Goal: Find specific page/section: Find specific page/section

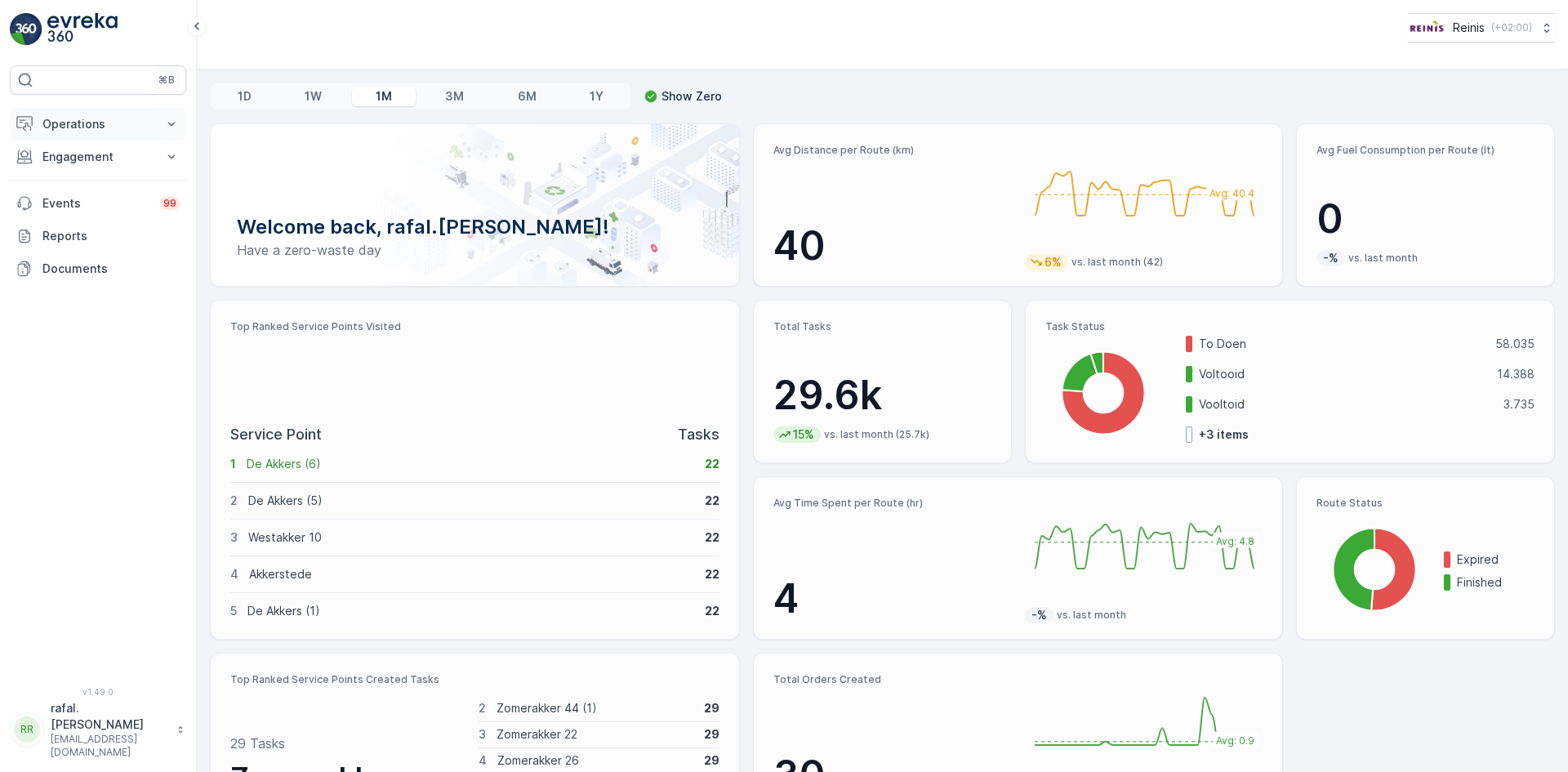
click at [116, 128] on p "Operations" at bounding box center [98, 124] width 111 height 16
click at [131, 195] on link "Routes & Tasks" at bounding box center [110, 198] width 151 height 23
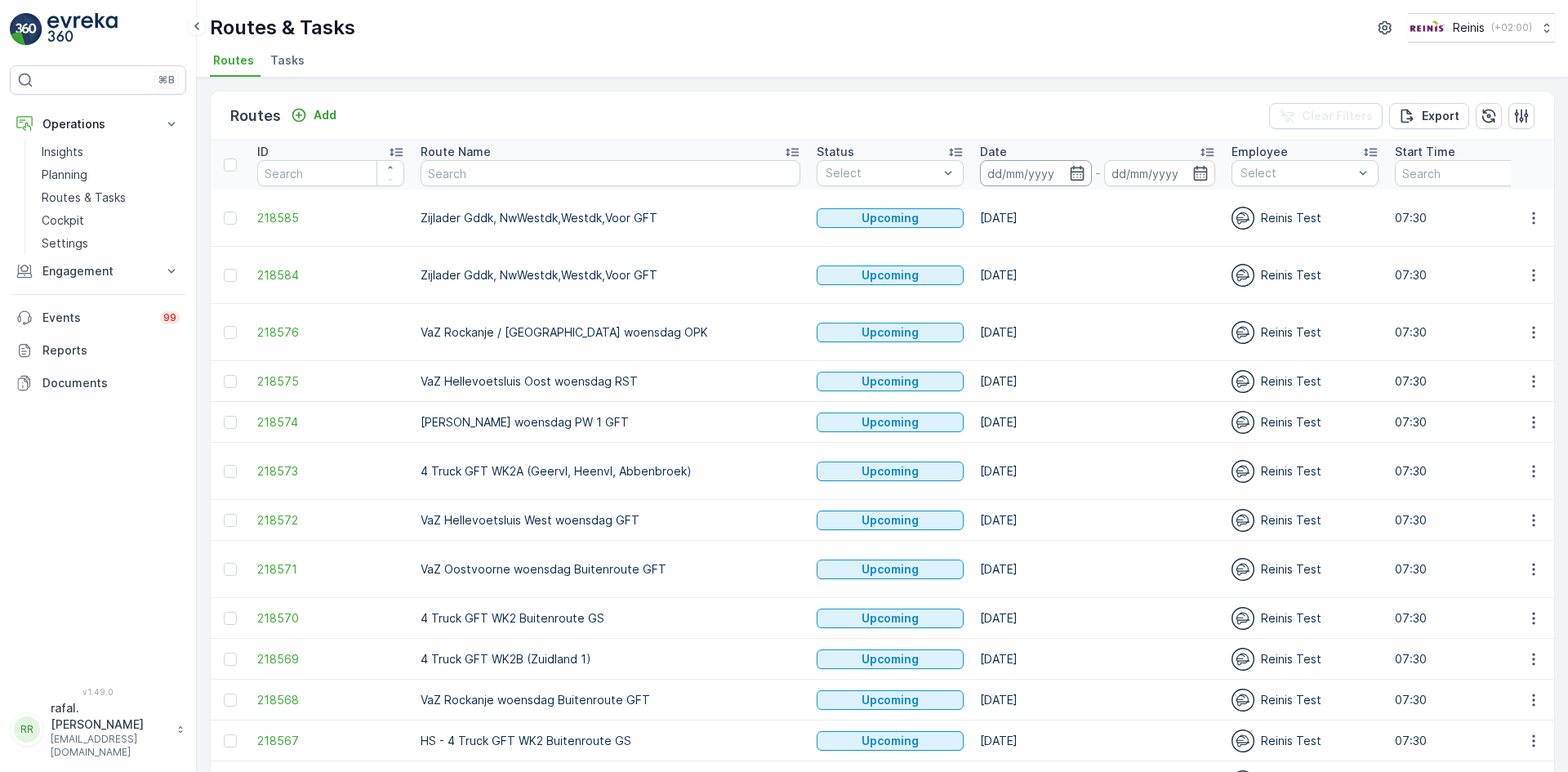
click at [981, 174] on input at bounding box center [1036, 173] width 112 height 26
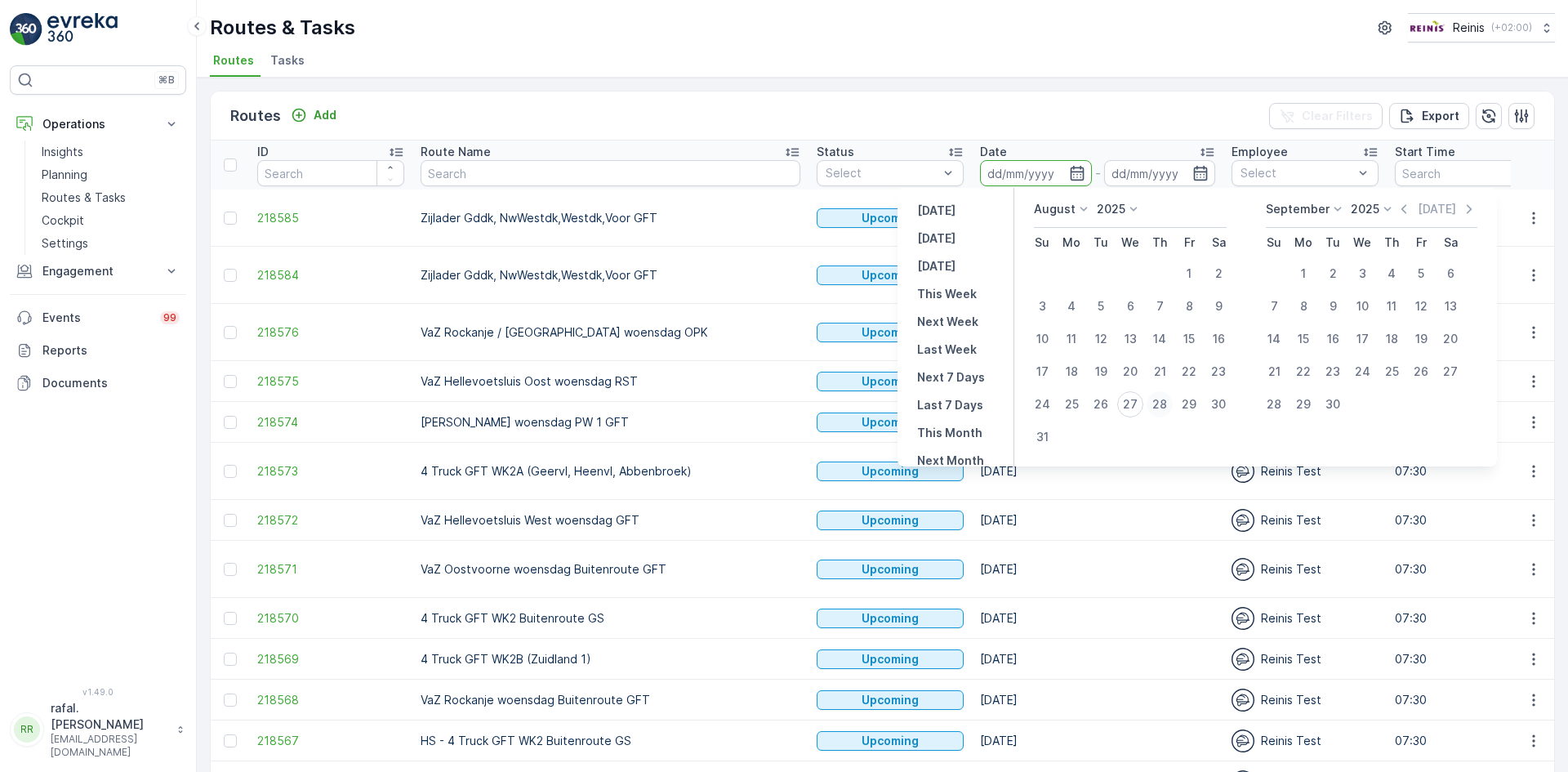
click at [1161, 407] on div "28" at bounding box center [1160, 404] width 26 height 26
type input "[DATE]"
click at [1161, 407] on div "28" at bounding box center [1160, 404] width 26 height 26
type input "[DATE]"
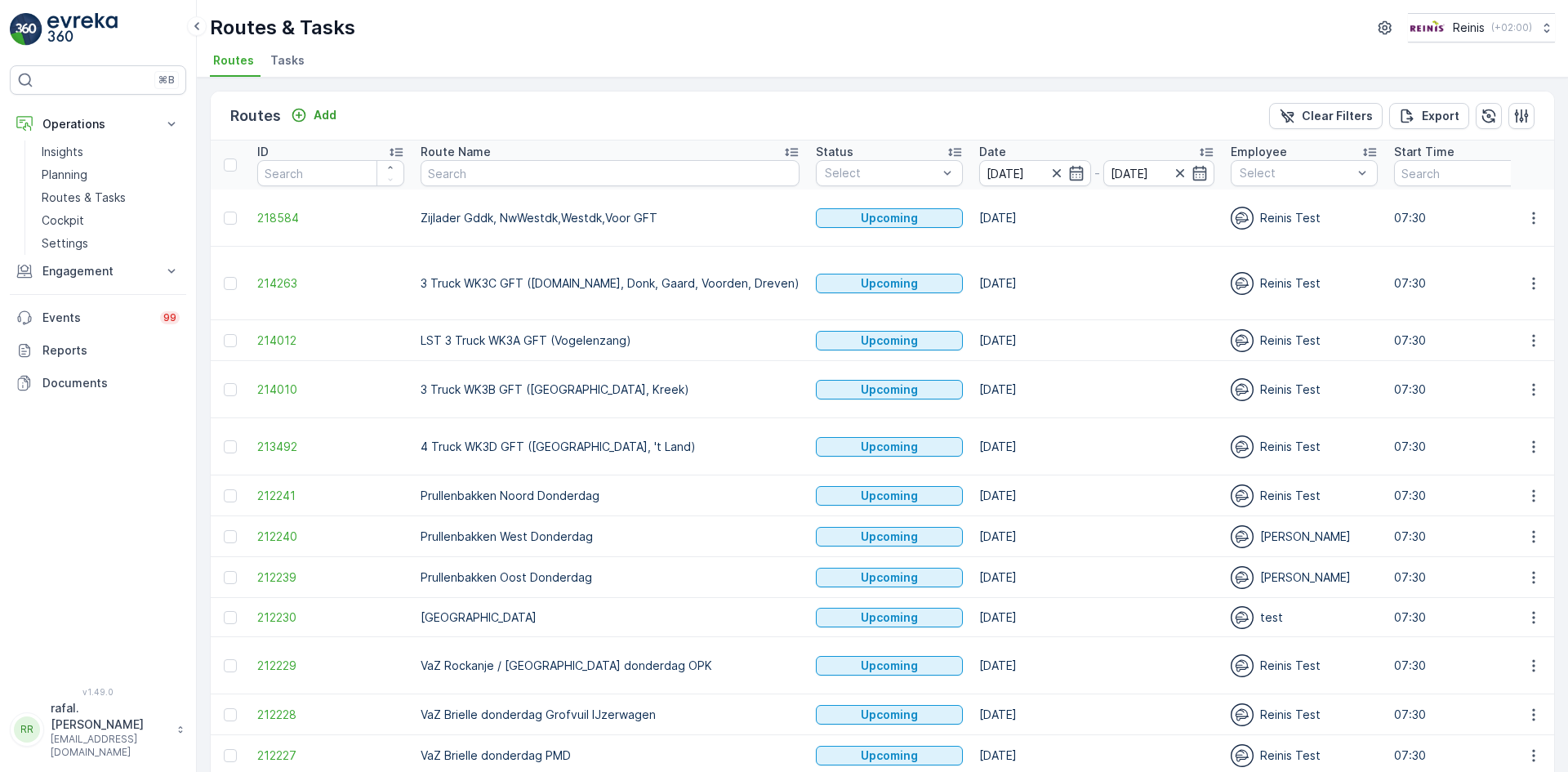
click at [784, 153] on icon at bounding box center [792, 152] width 16 height 16
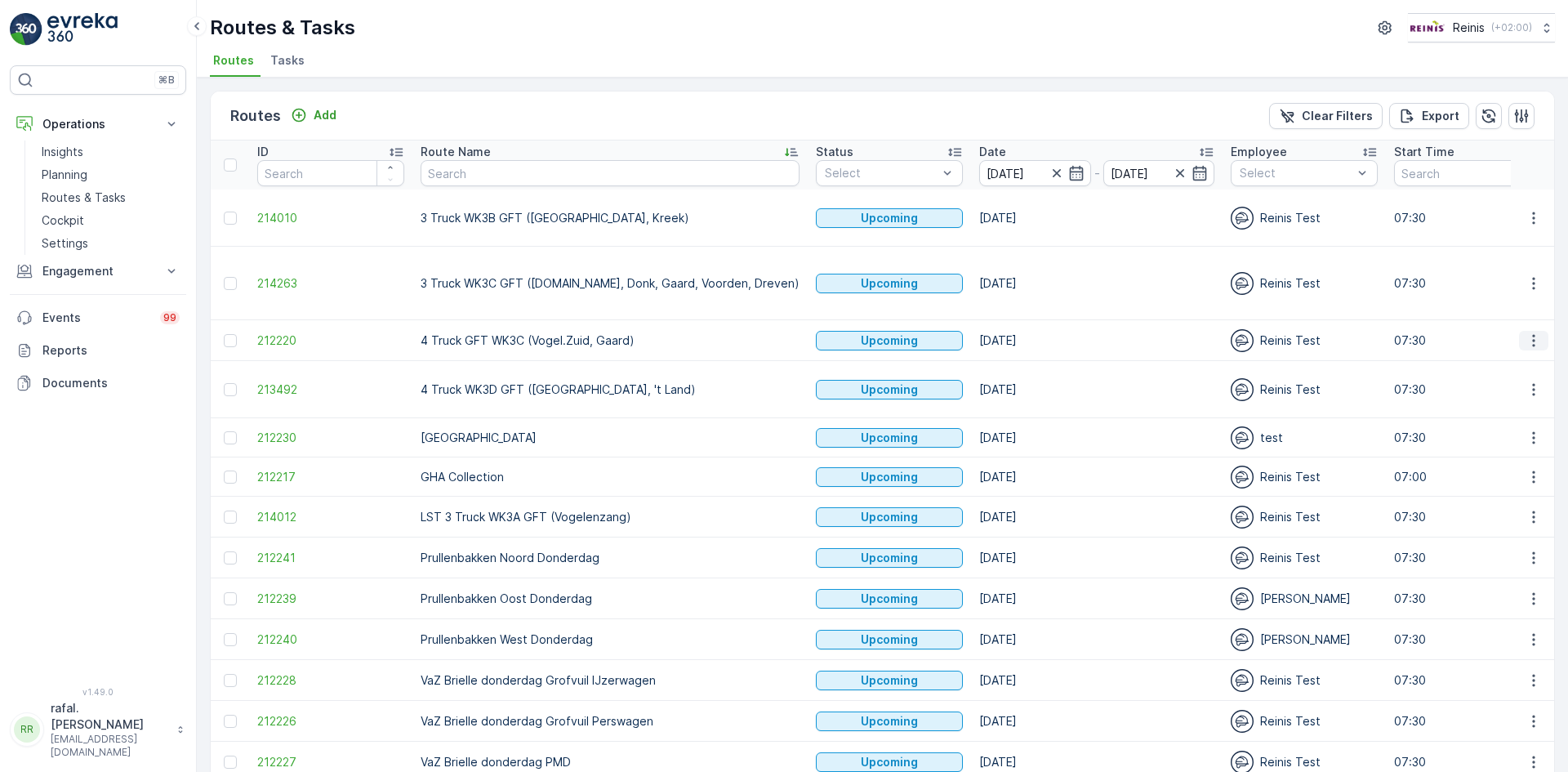
click at [1531, 332] on icon "button" at bounding box center [1534, 340] width 16 height 16
click at [1519, 329] on span "See More Details" at bounding box center [1495, 332] width 95 height 16
click at [1049, 172] on icon "button" at bounding box center [1057, 173] width 16 height 16
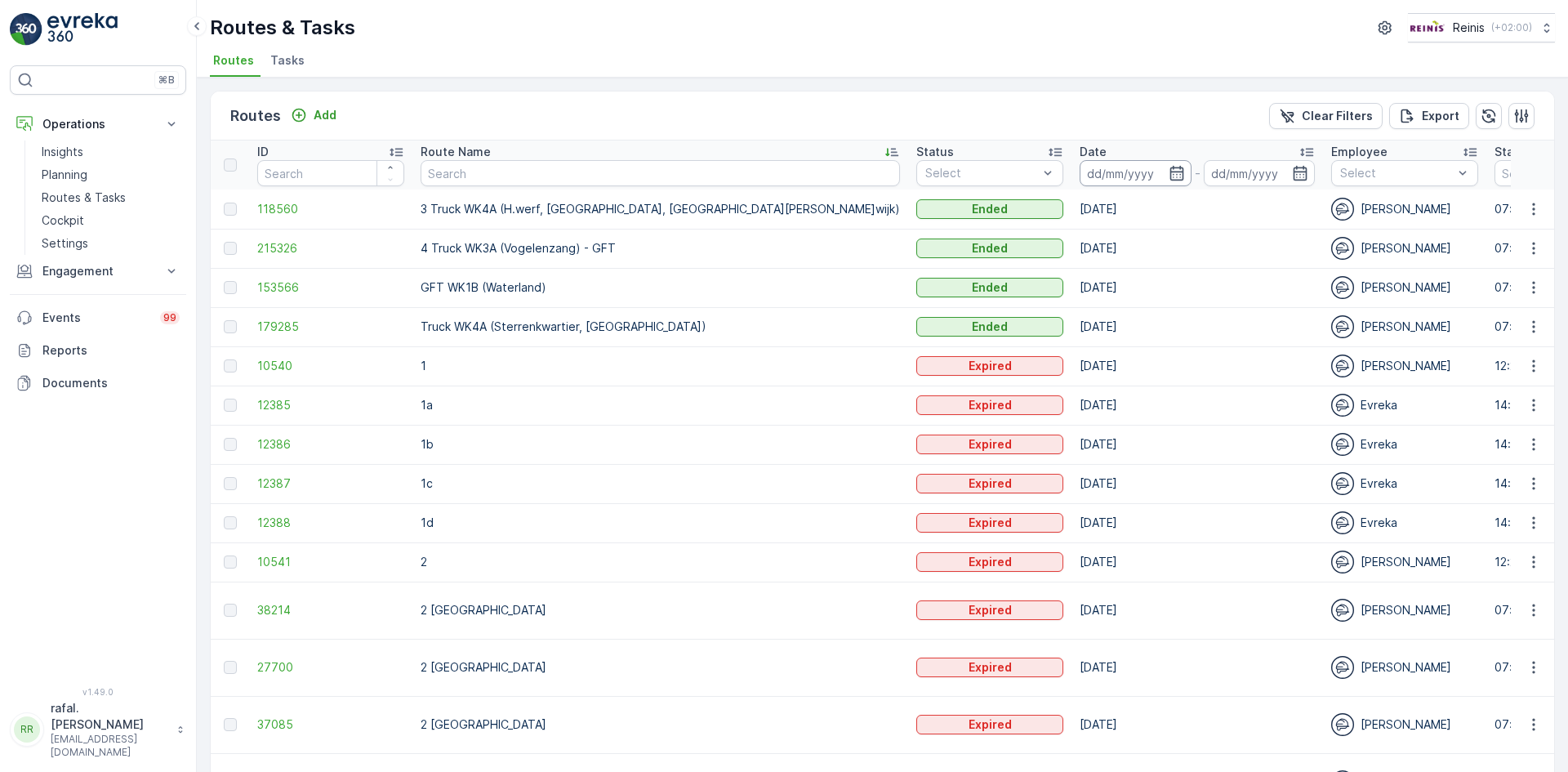
click at [1080, 168] on input at bounding box center [1135, 173] width 112 height 26
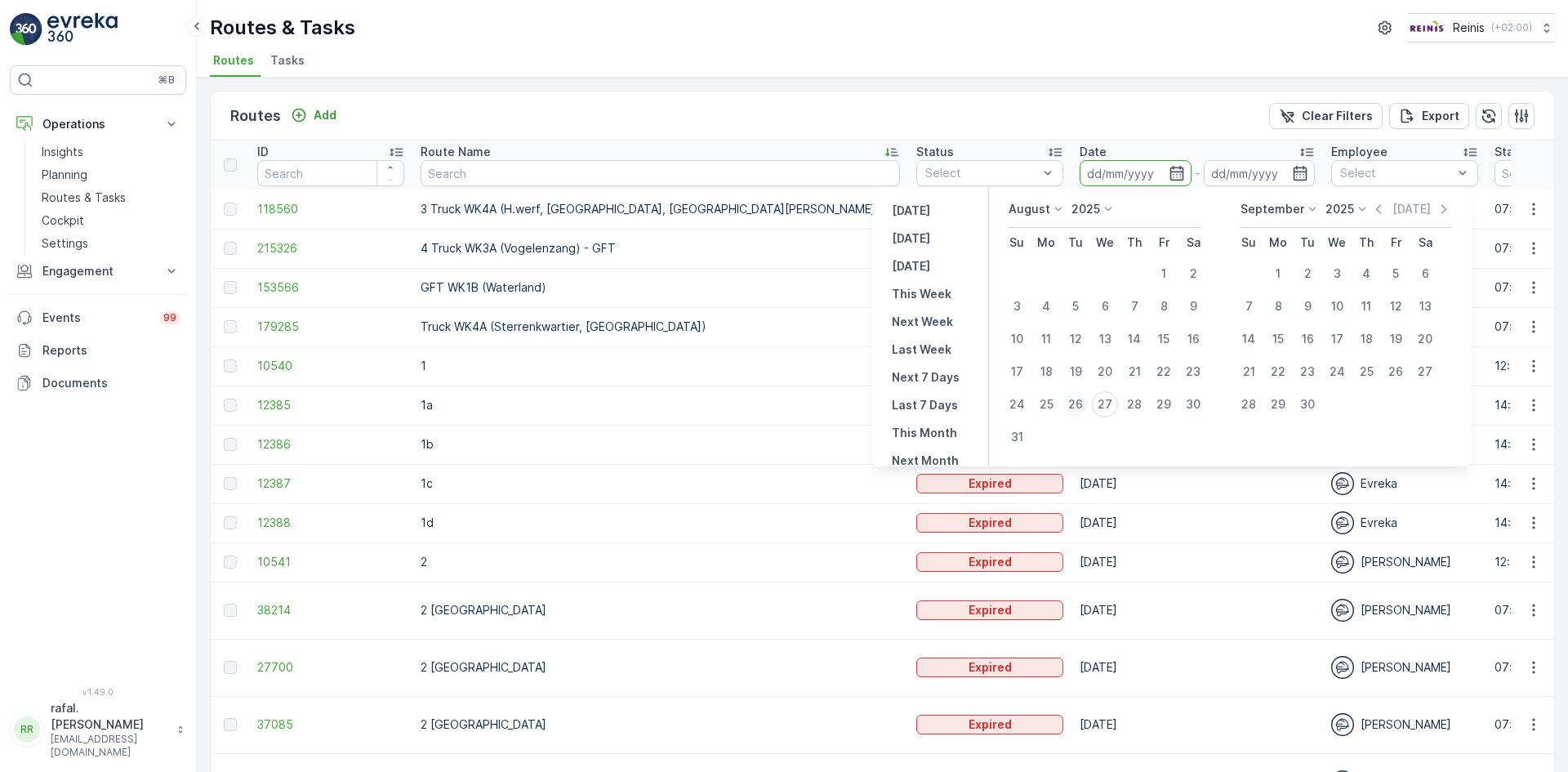
click at [1079, 408] on div "26" at bounding box center [1075, 404] width 26 height 26
type input "[DATE]"
click at [1079, 408] on div "26" at bounding box center [1075, 404] width 26 height 26
type input "[DATE]"
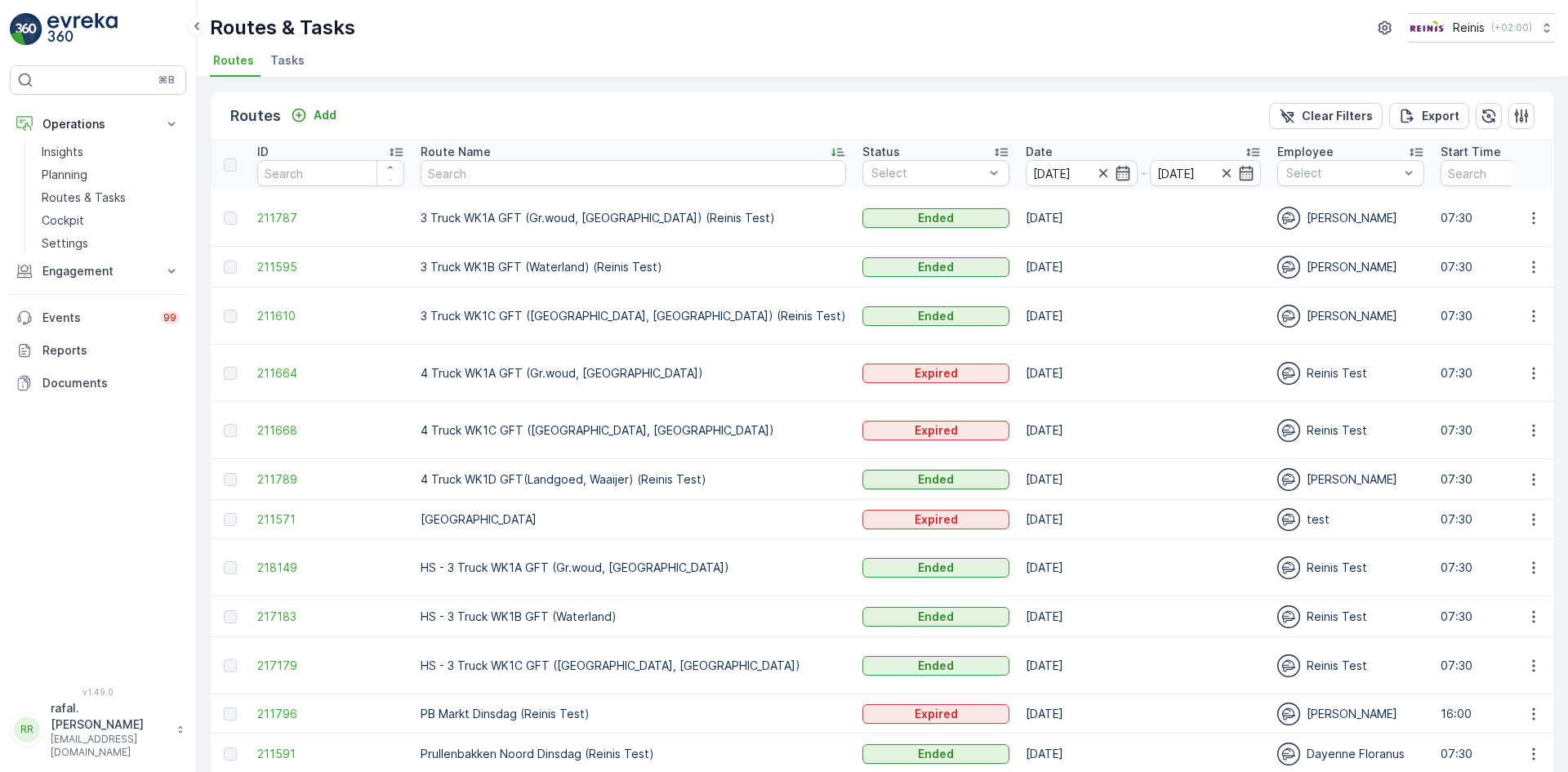
click at [830, 147] on icon at bounding box center [838, 152] width 16 height 16
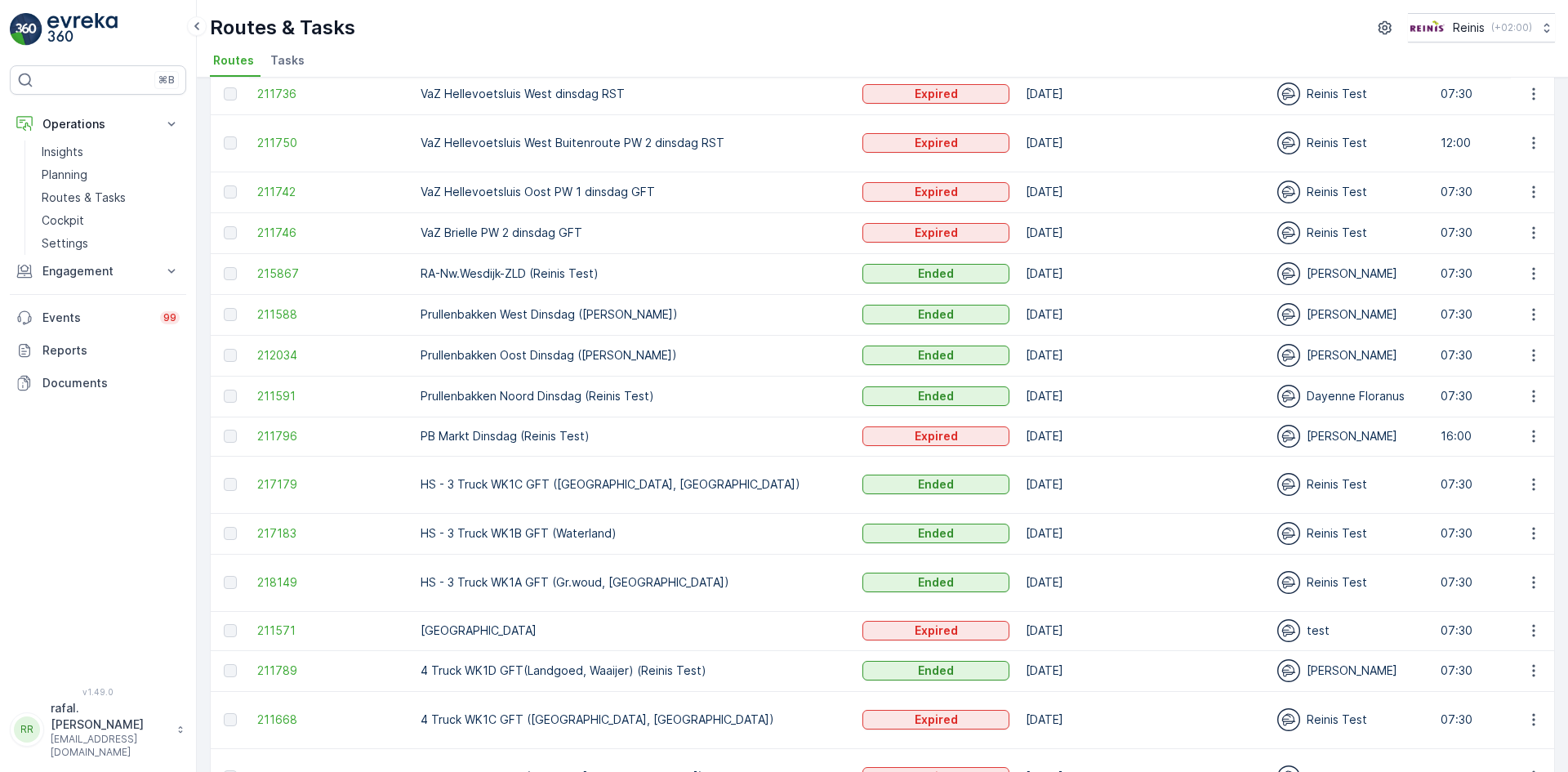
scroll to position [648, 0]
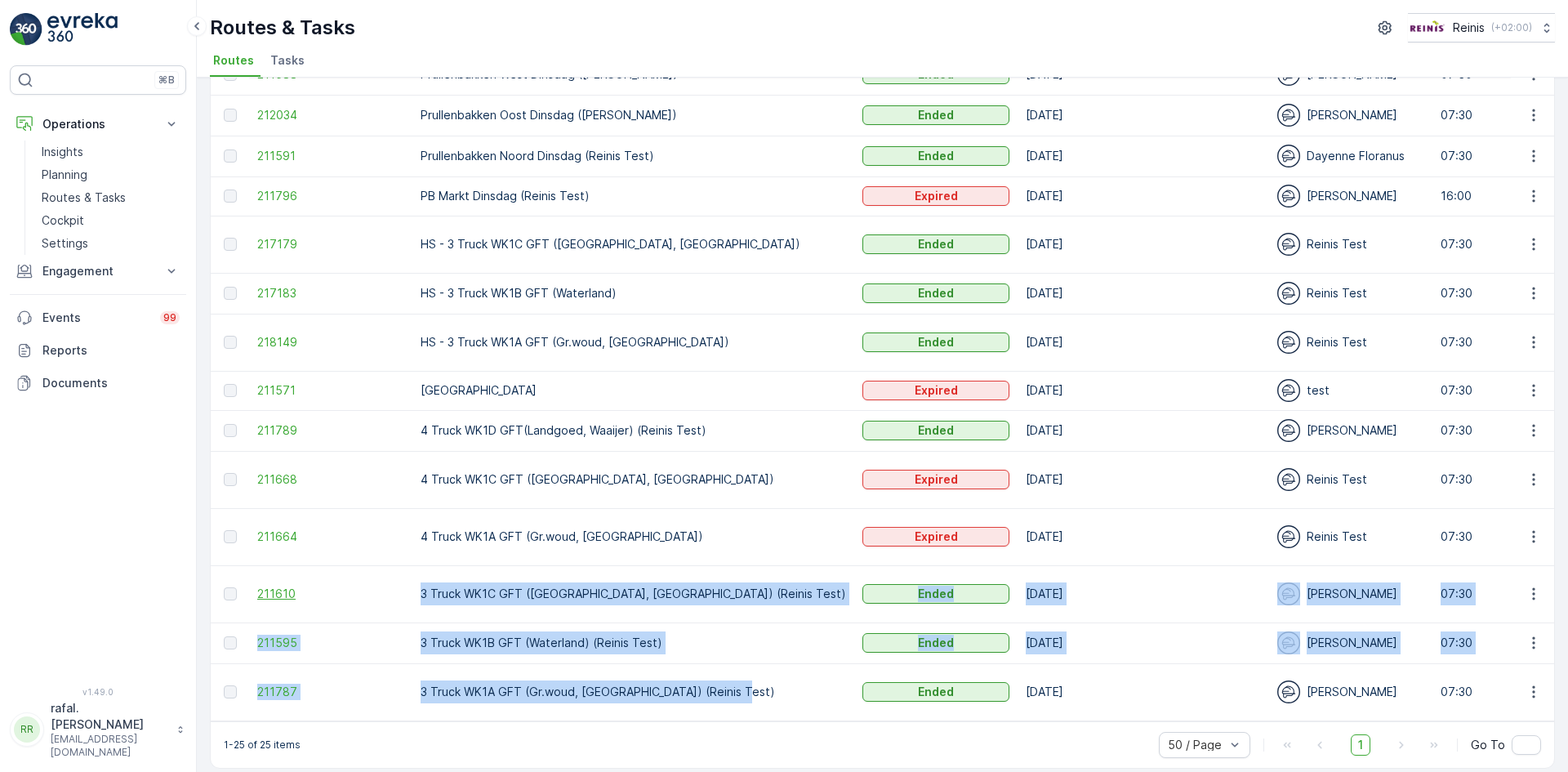
drag, startPoint x: 733, startPoint y: 674, endPoint x: 403, endPoint y: 580, distance: 343.1
click at [733, 694] on td "3 Truck WK1A GFT (Gr.woud, [GEOGRAPHIC_DATA]) (Reinis Test)" at bounding box center [633, 692] width 441 height 57
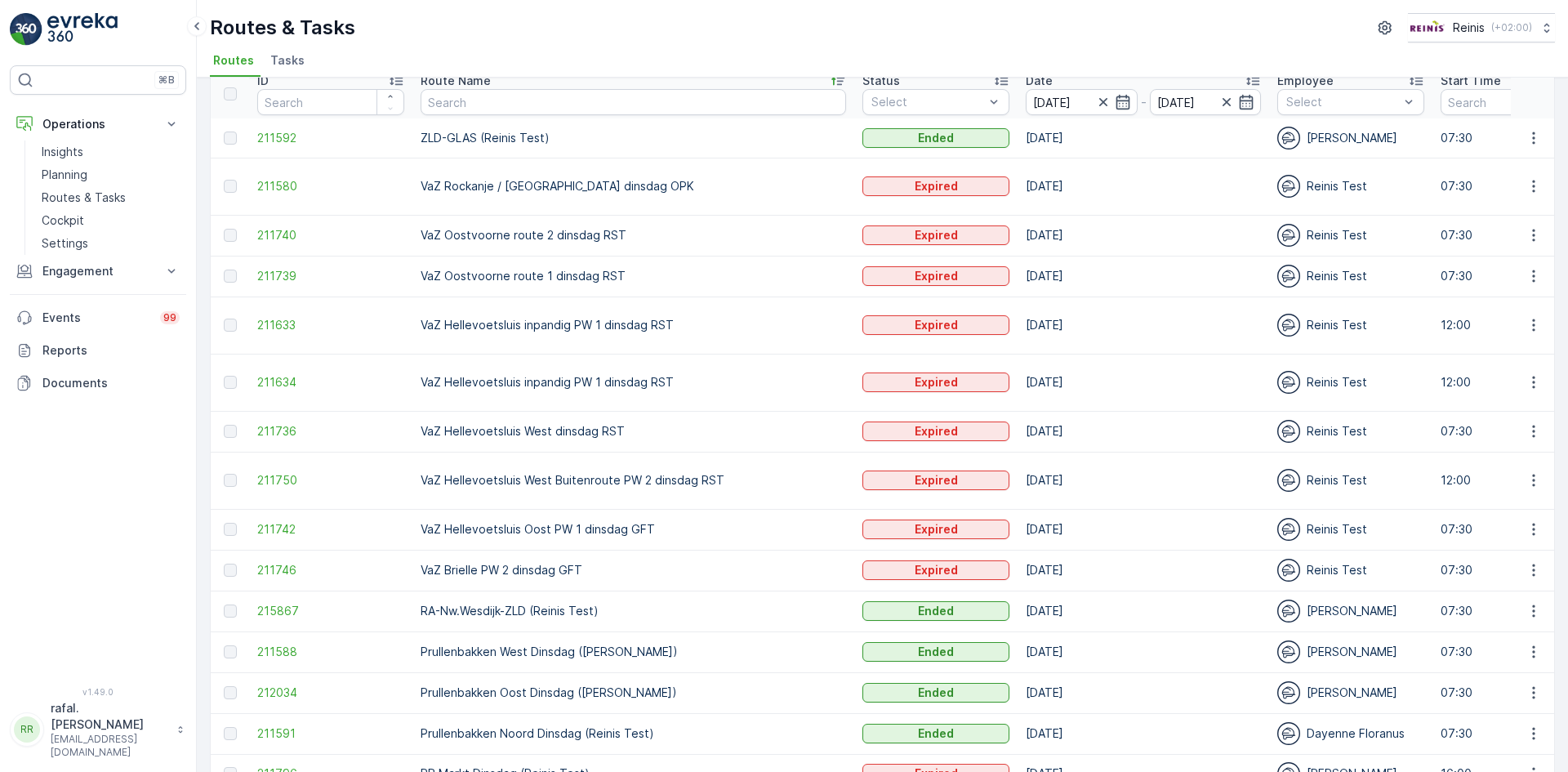
scroll to position [0, 0]
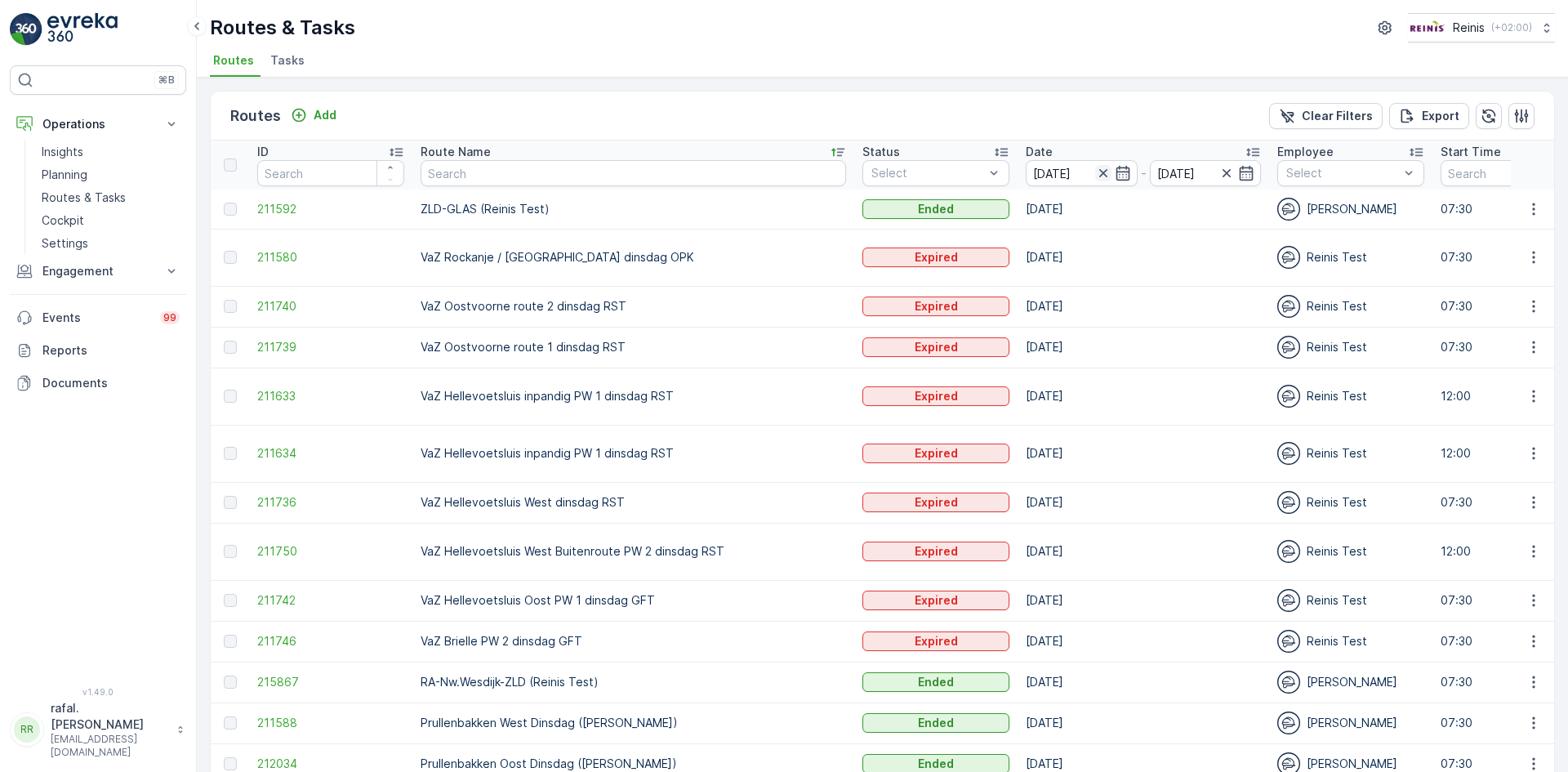
click at [1095, 173] on icon "button" at bounding box center [1103, 173] width 16 height 16
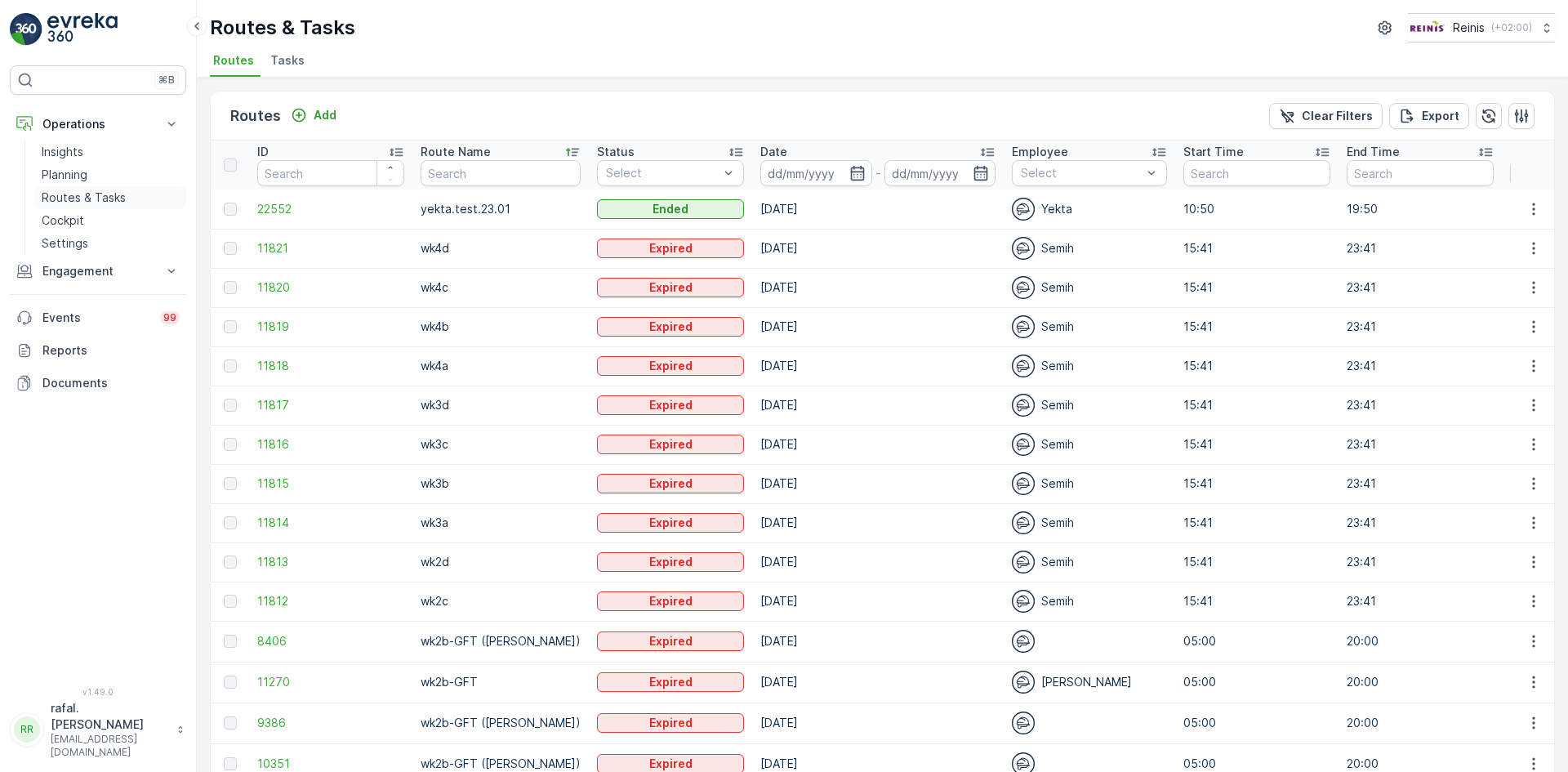
click at [101, 195] on p "Routes & Tasks" at bounding box center [84, 198] width 84 height 16
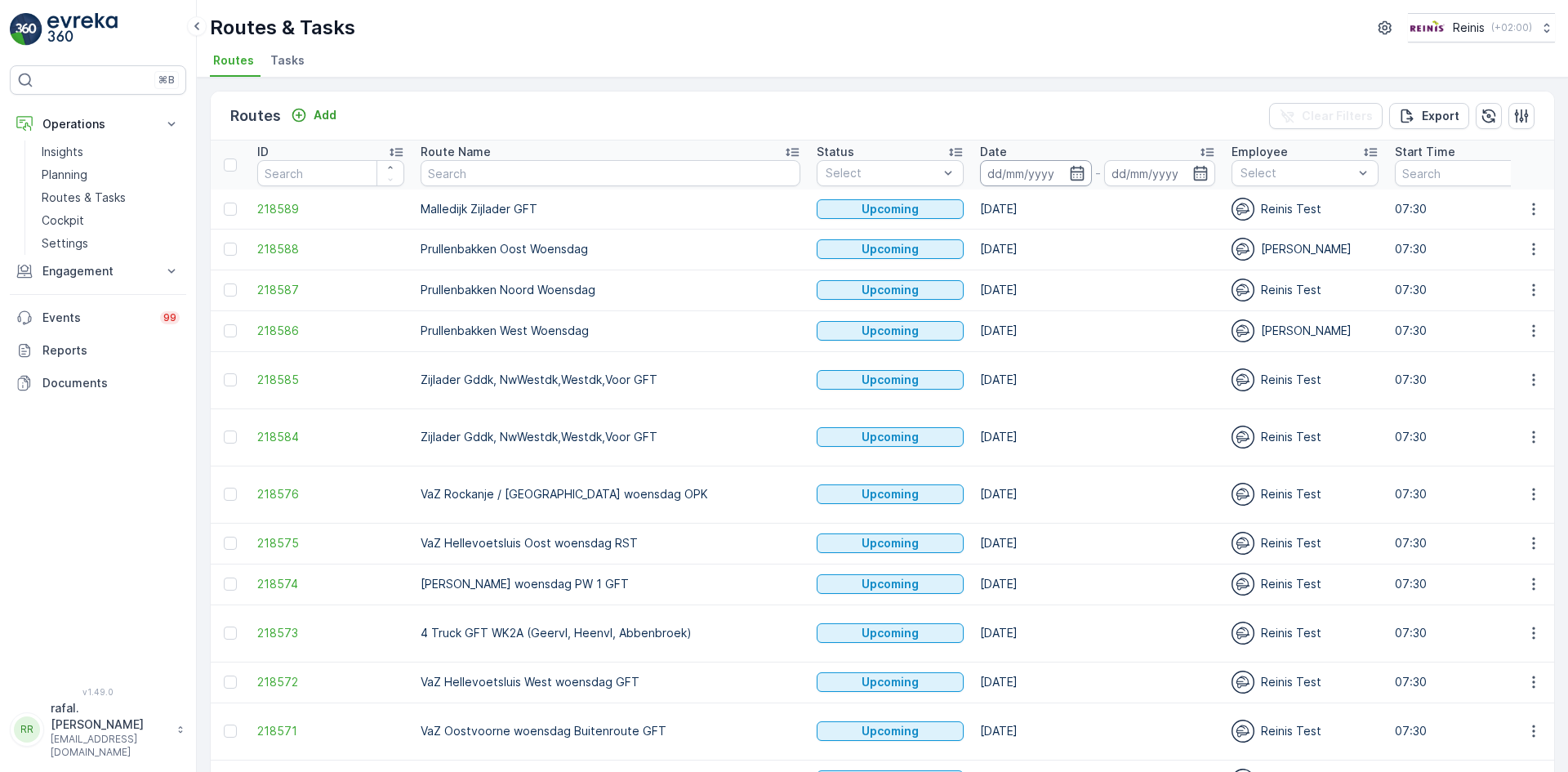
click at [981, 167] on input at bounding box center [1036, 173] width 112 height 26
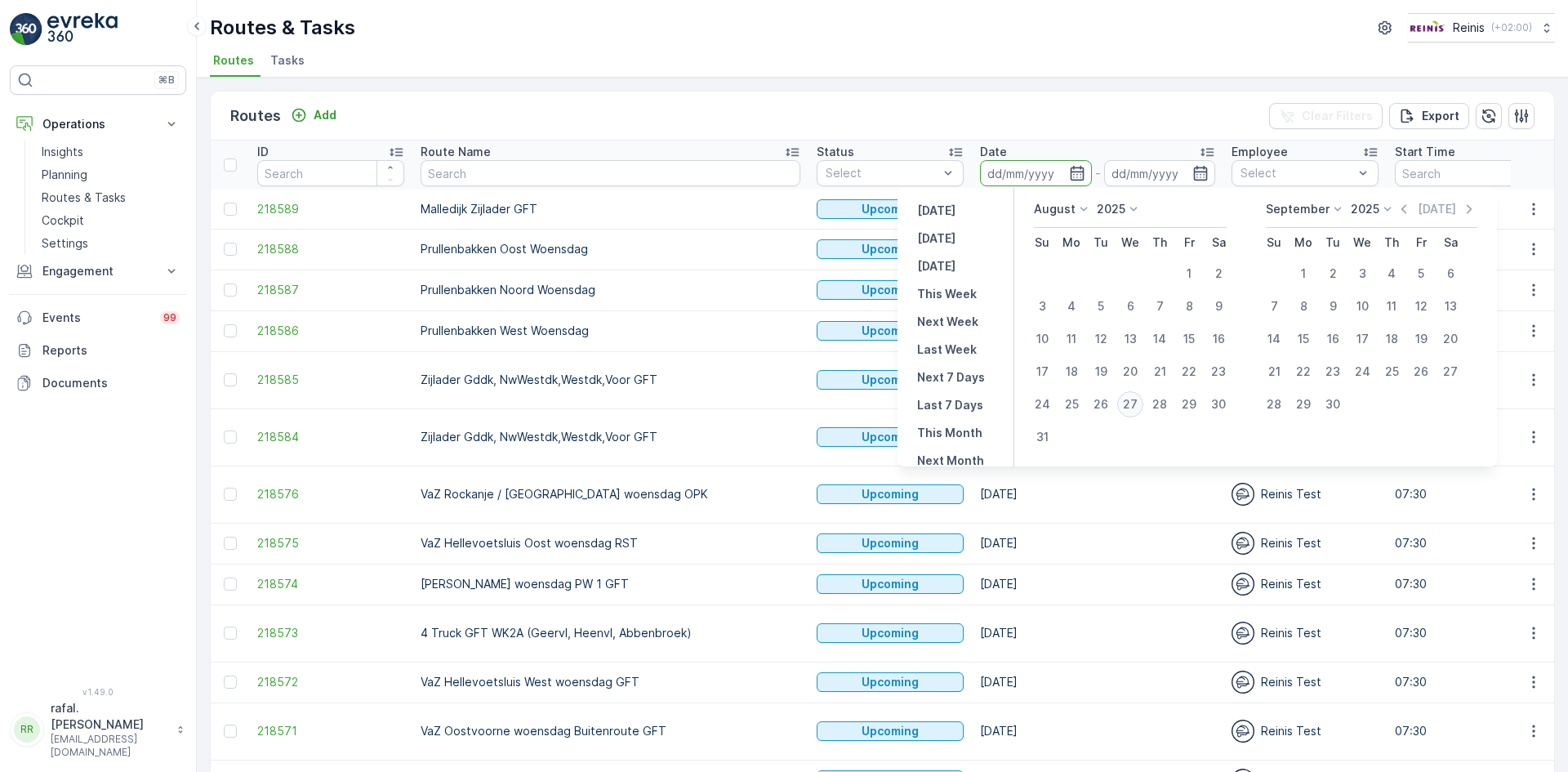
click at [1130, 400] on div "27" at bounding box center [1130, 404] width 26 height 26
type input "[DATE]"
click at [1130, 400] on div "27" at bounding box center [1130, 404] width 26 height 26
type input "[DATE]"
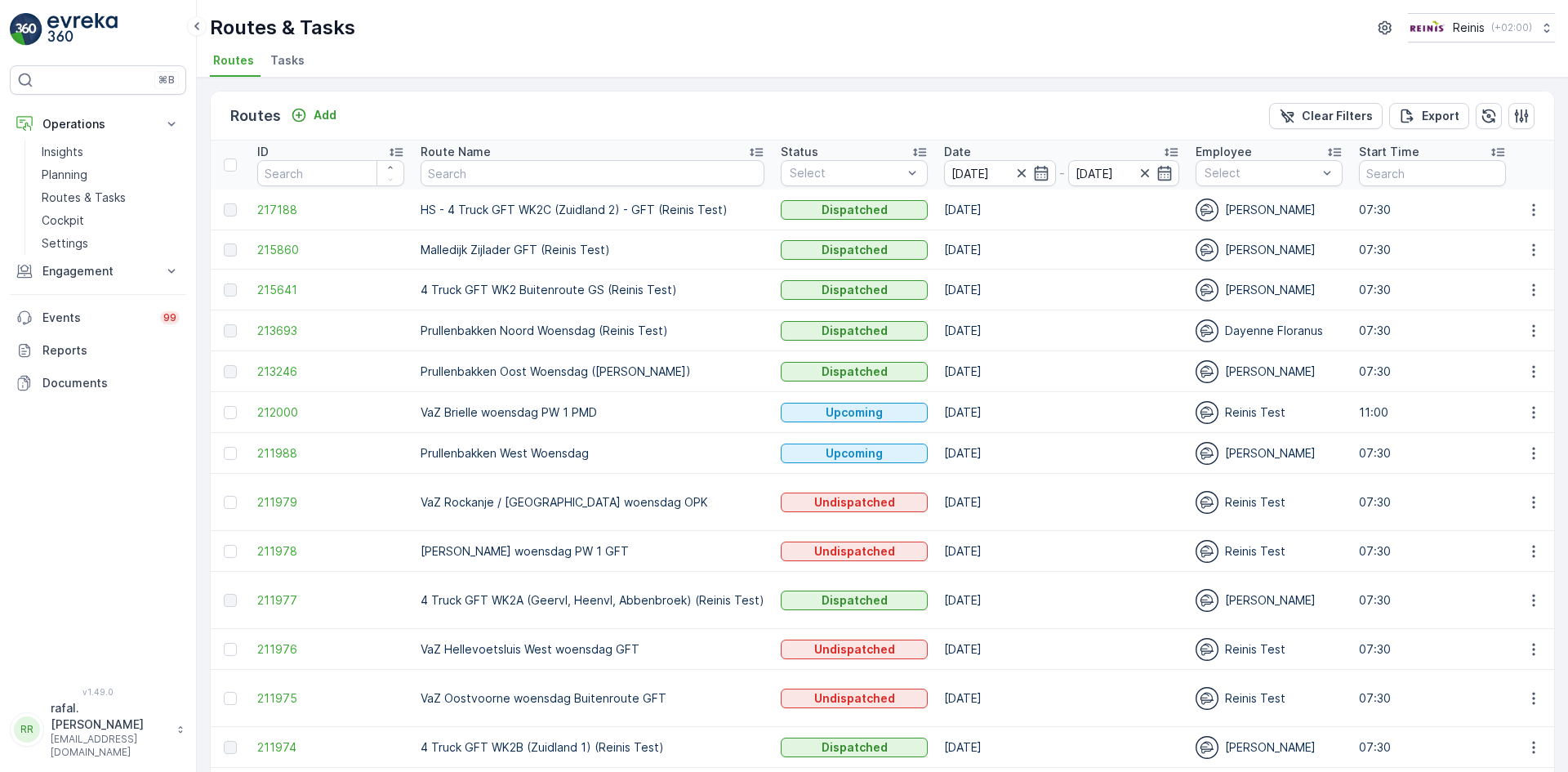
click at [749, 147] on icon at bounding box center [757, 152] width 16 height 16
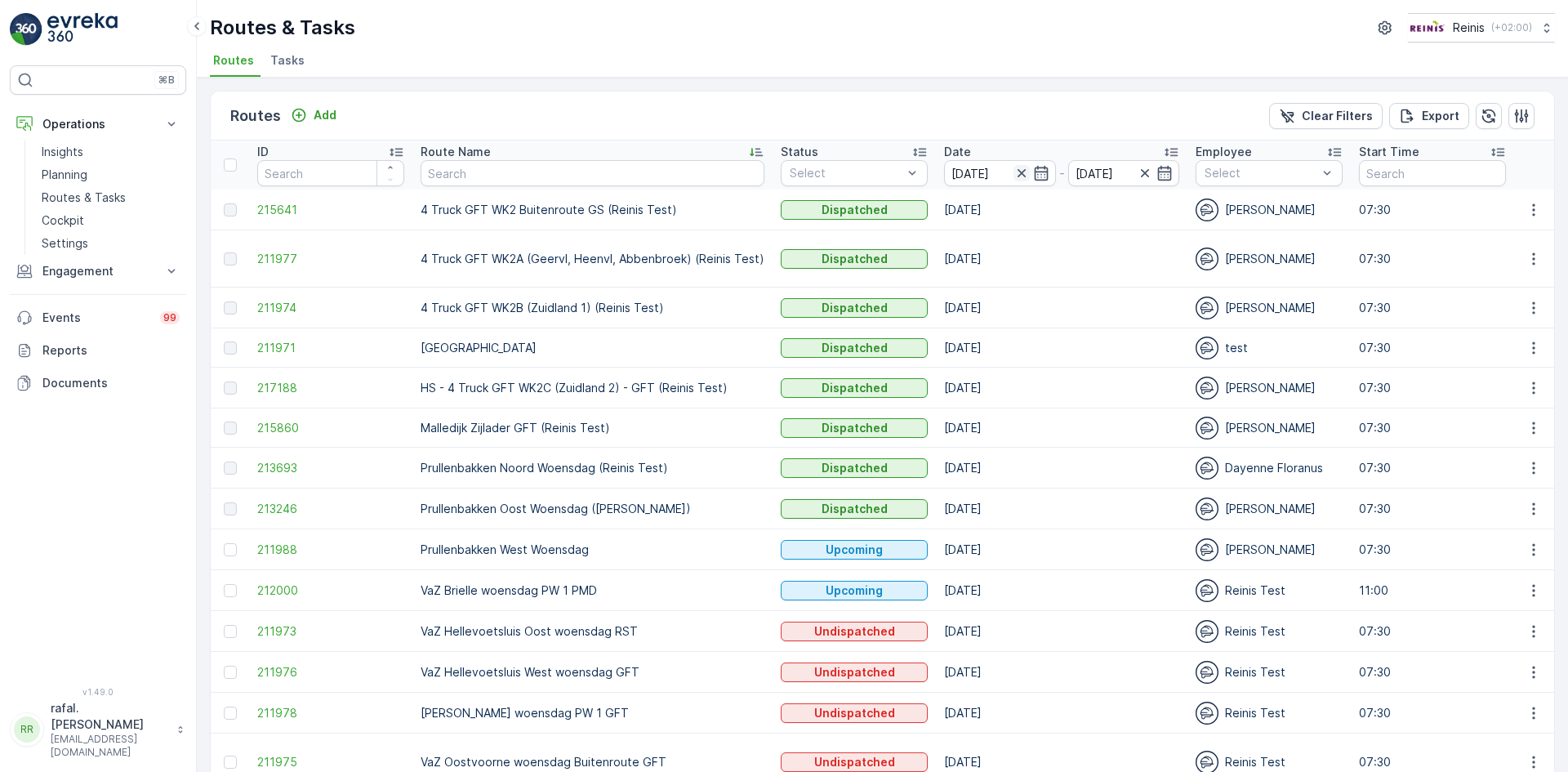
click at [1017, 176] on icon "button" at bounding box center [1021, 173] width 8 height 8
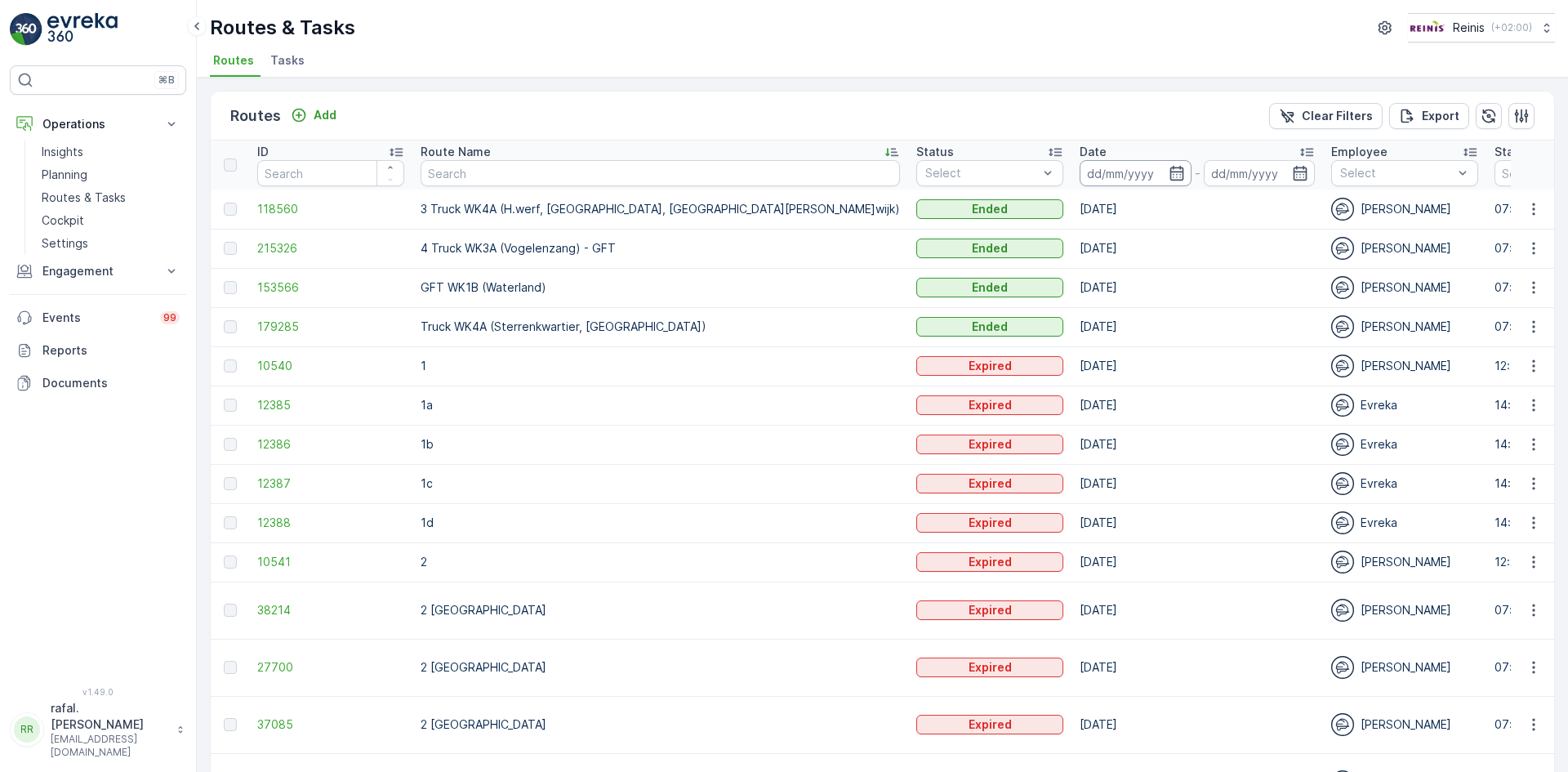
click at [1080, 166] on input at bounding box center [1135, 173] width 112 height 26
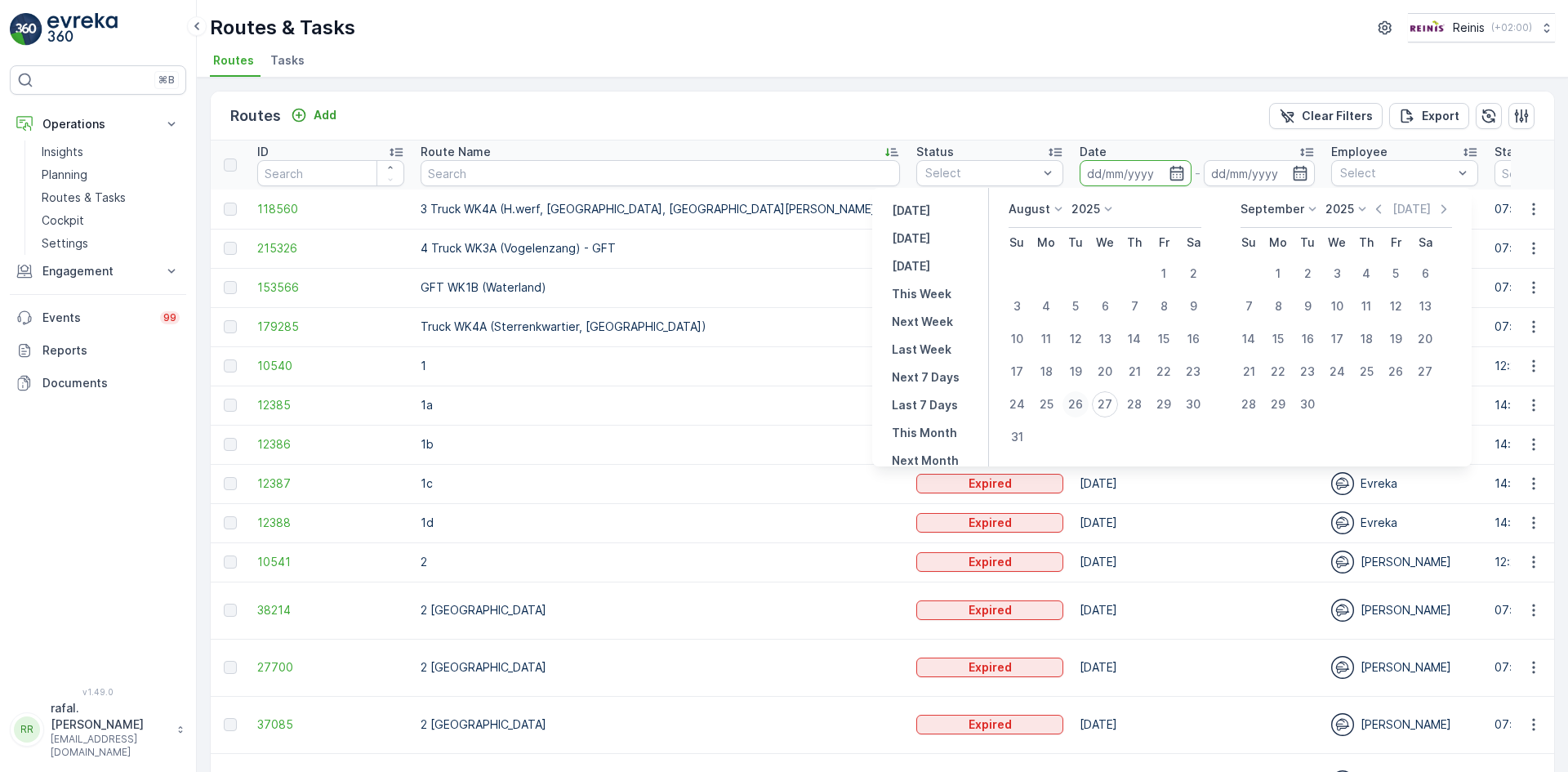
click at [1074, 403] on div "26" at bounding box center [1075, 404] width 26 height 26
type input "[DATE]"
click at [1074, 403] on div "26" at bounding box center [1075, 404] width 26 height 26
type input "[DATE]"
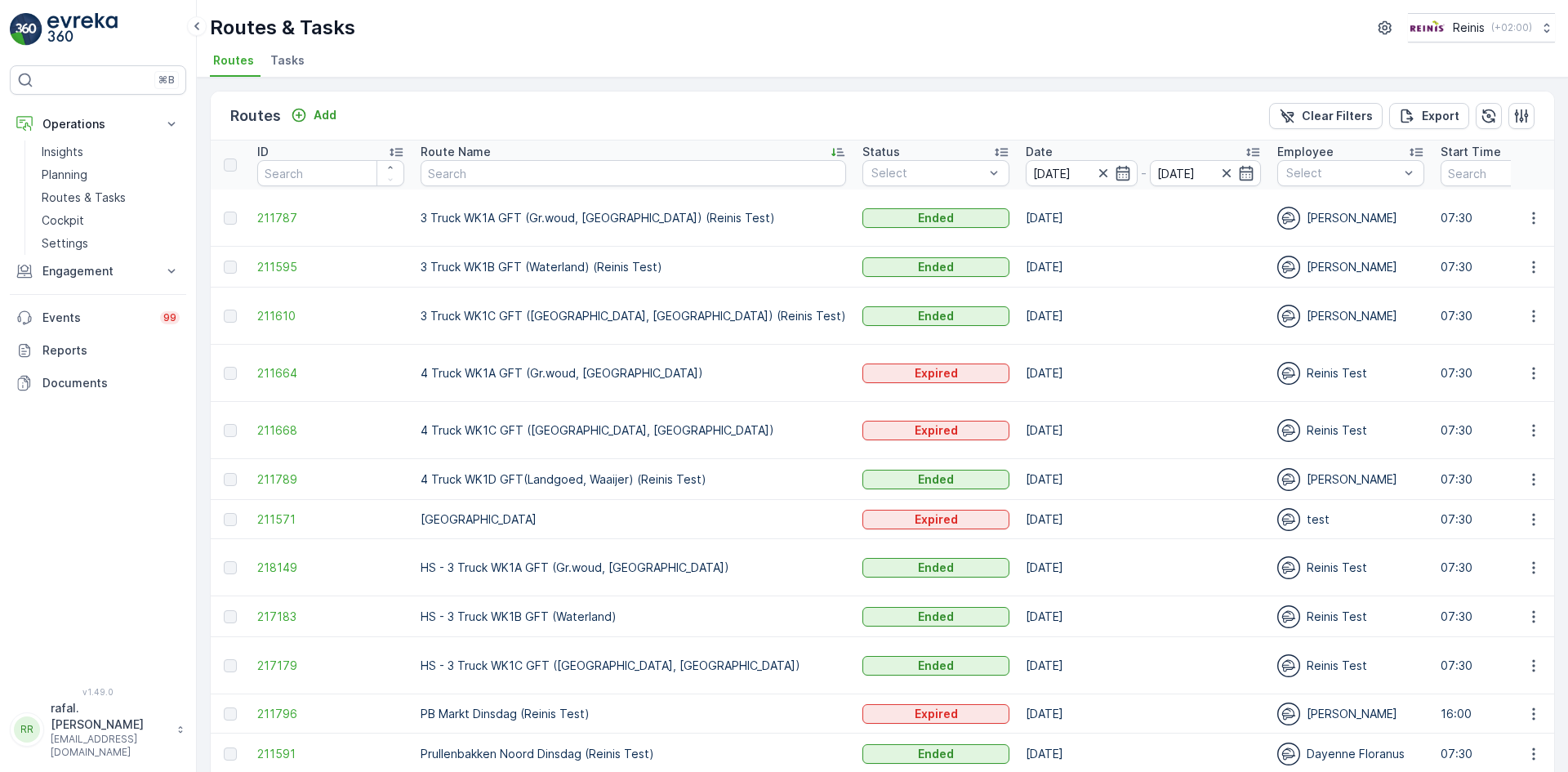
click at [832, 149] on icon at bounding box center [838, 152] width 13 height 8
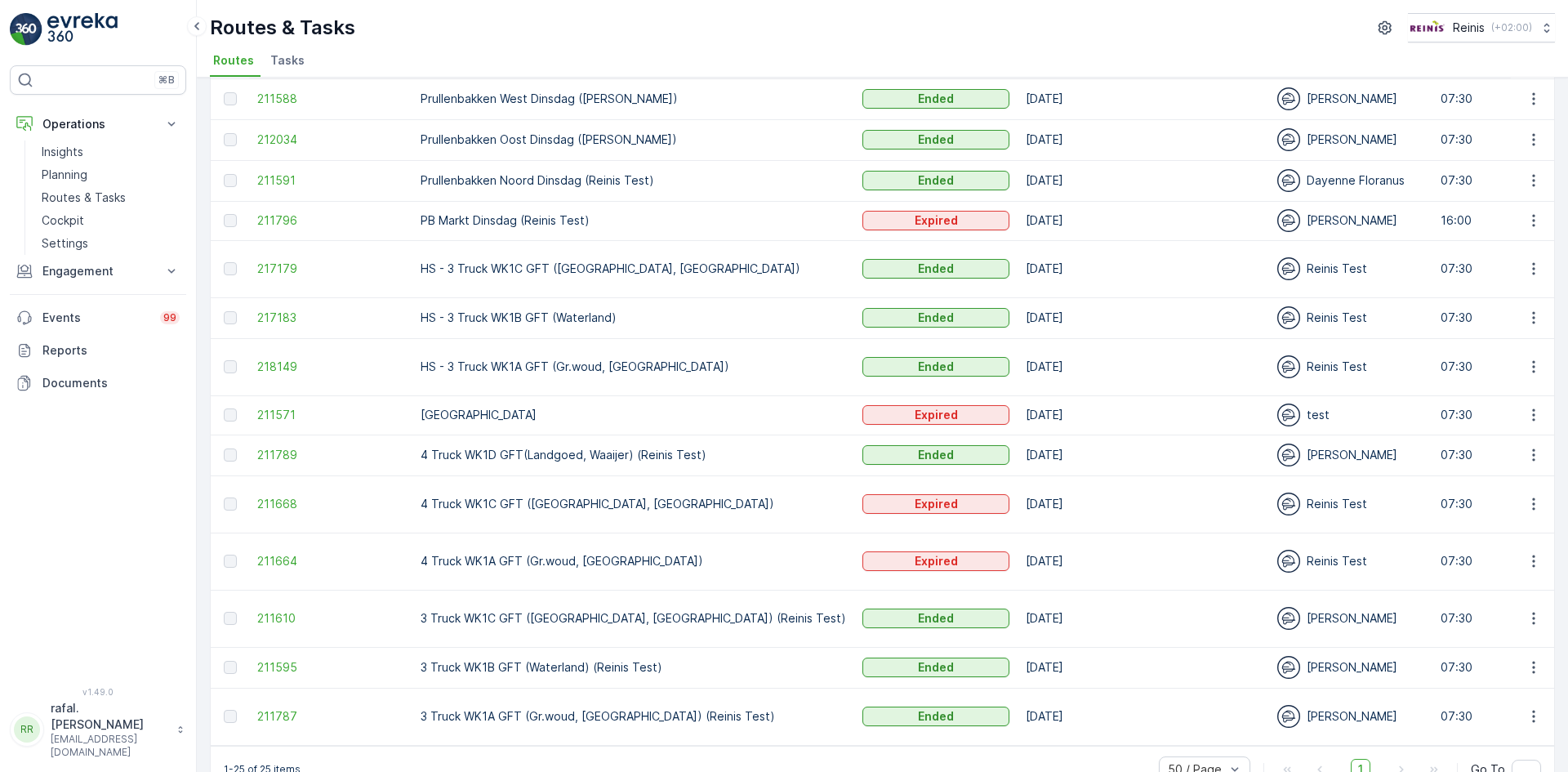
scroll to position [648, 0]
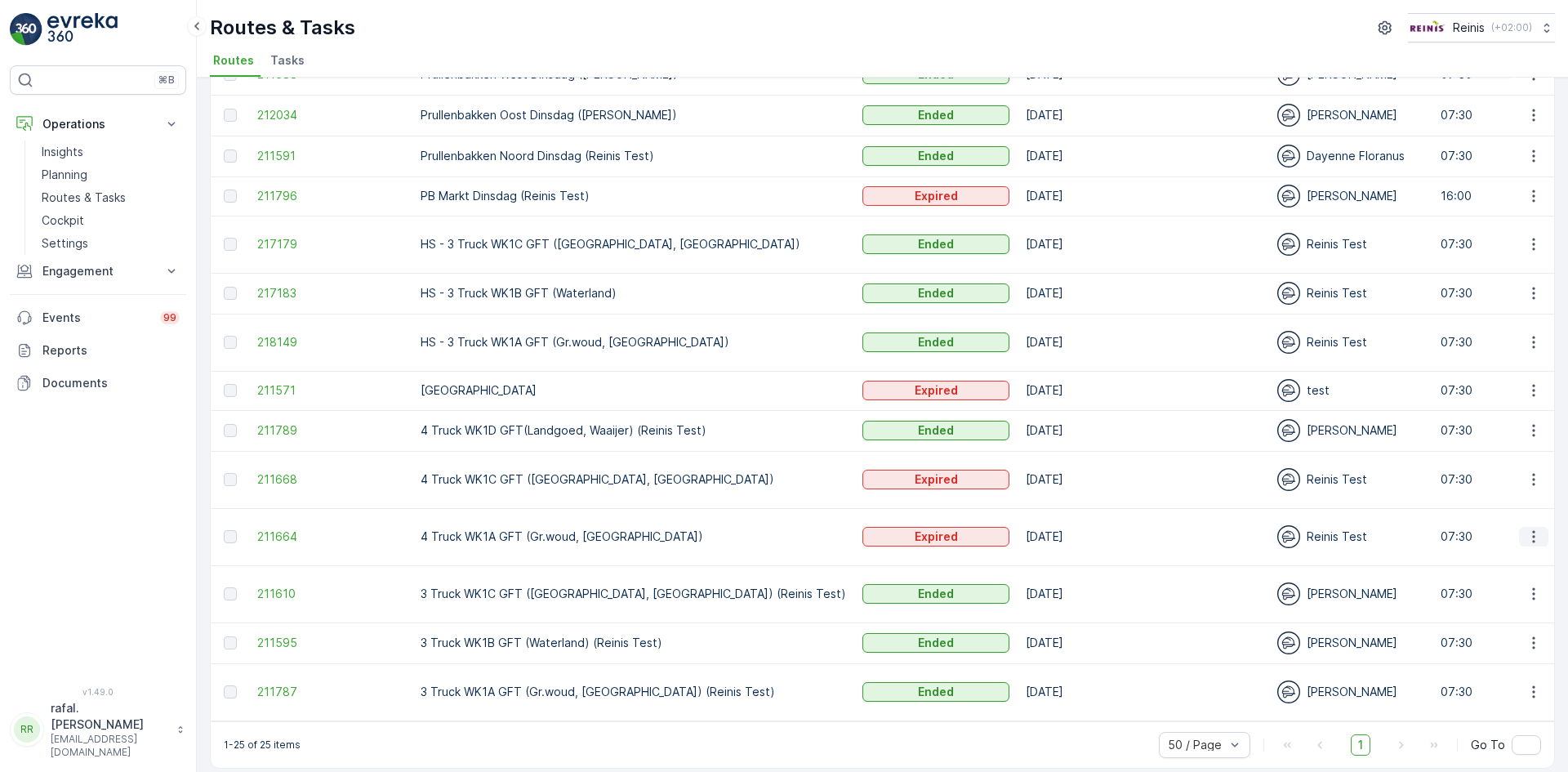
click at [1535, 528] on icon "button" at bounding box center [1534, 536] width 16 height 16
click at [1521, 539] on span "See More Details" at bounding box center [1495, 543] width 95 height 16
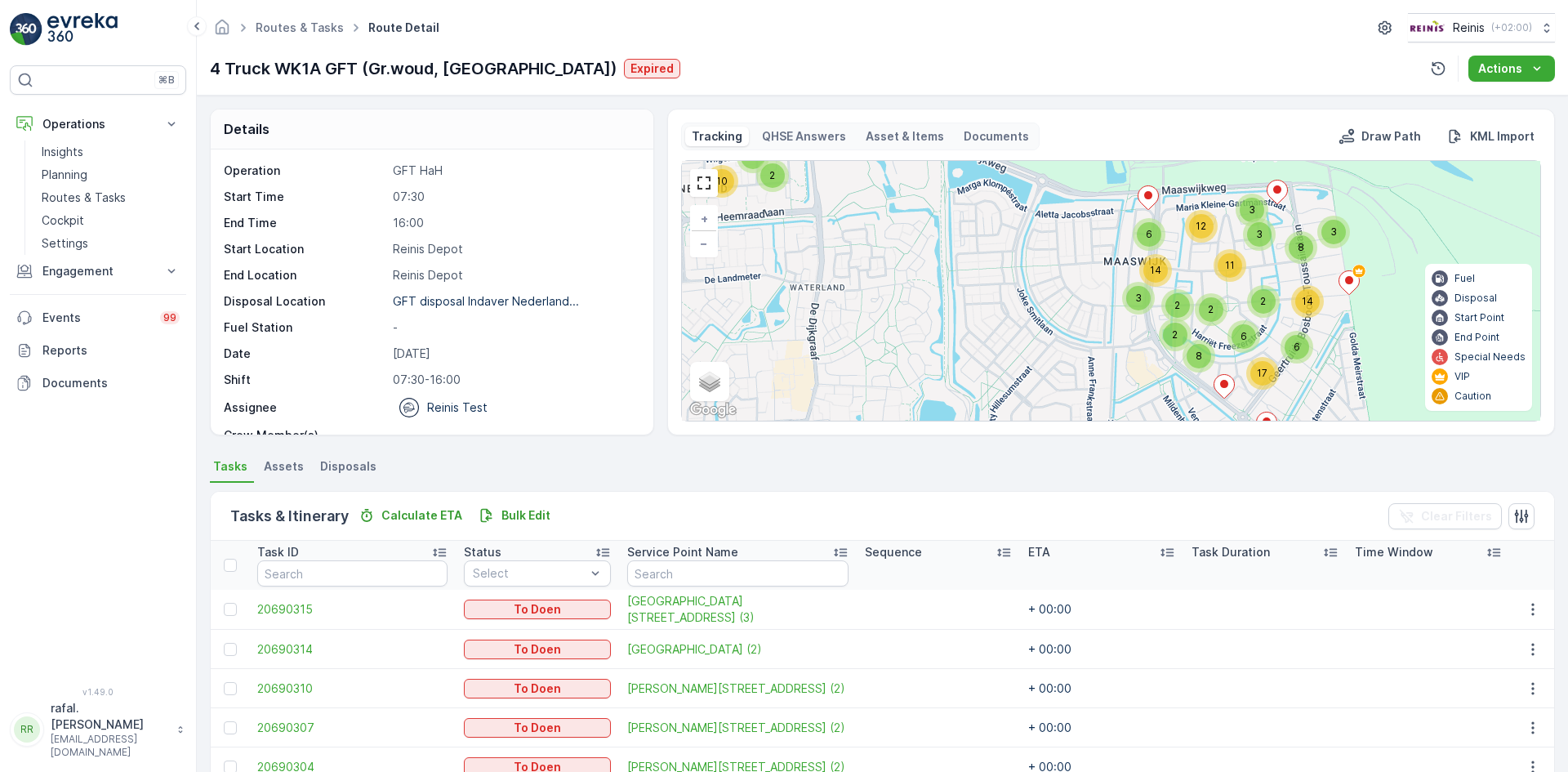
drag, startPoint x: 1302, startPoint y: 325, endPoint x: 1210, endPoint y: 316, distance: 92.4
click at [1210, 316] on div "2" at bounding box center [1211, 309] width 24 height 24
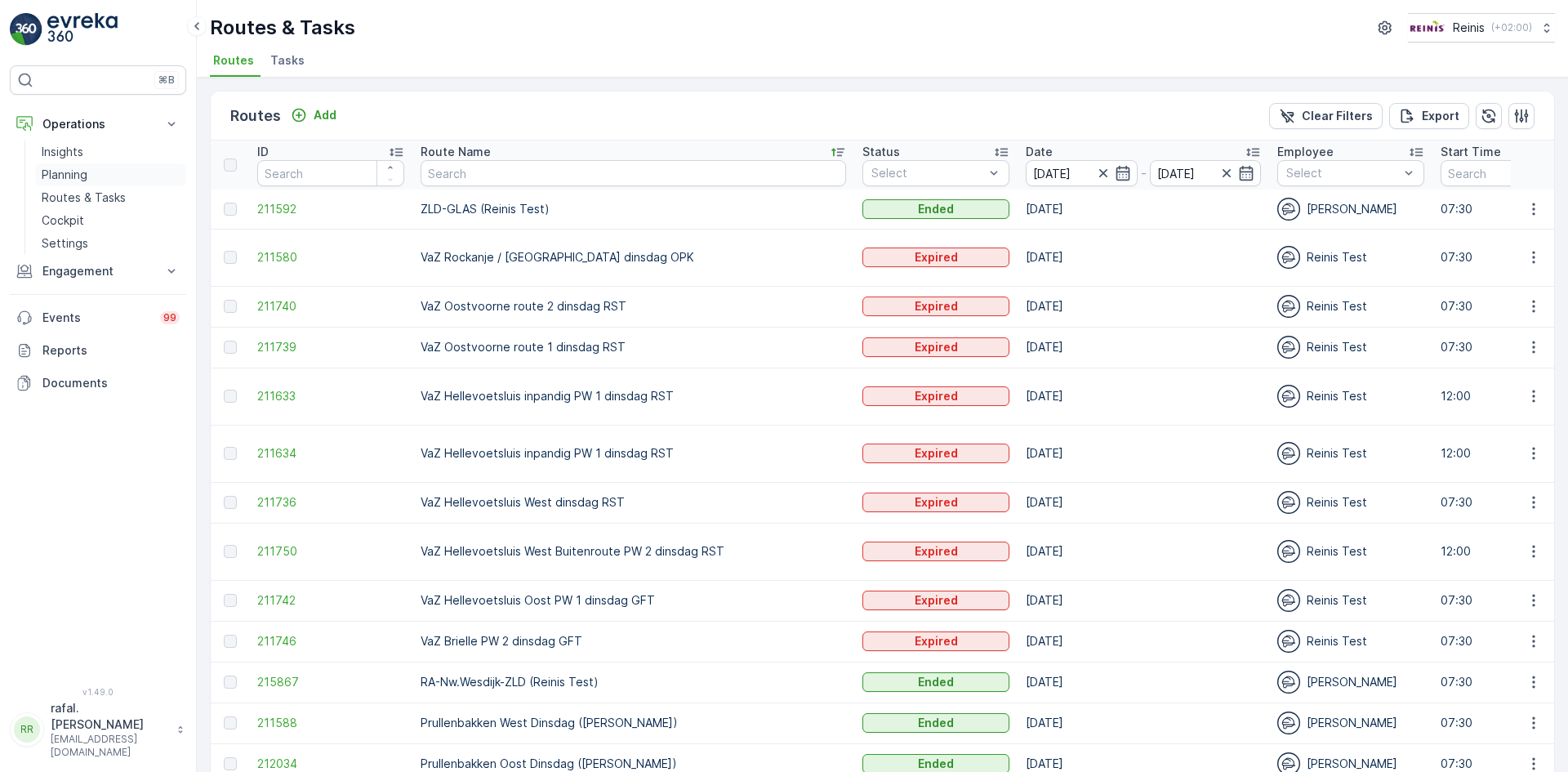
click at [53, 172] on p "Planning" at bounding box center [64, 175] width 46 height 16
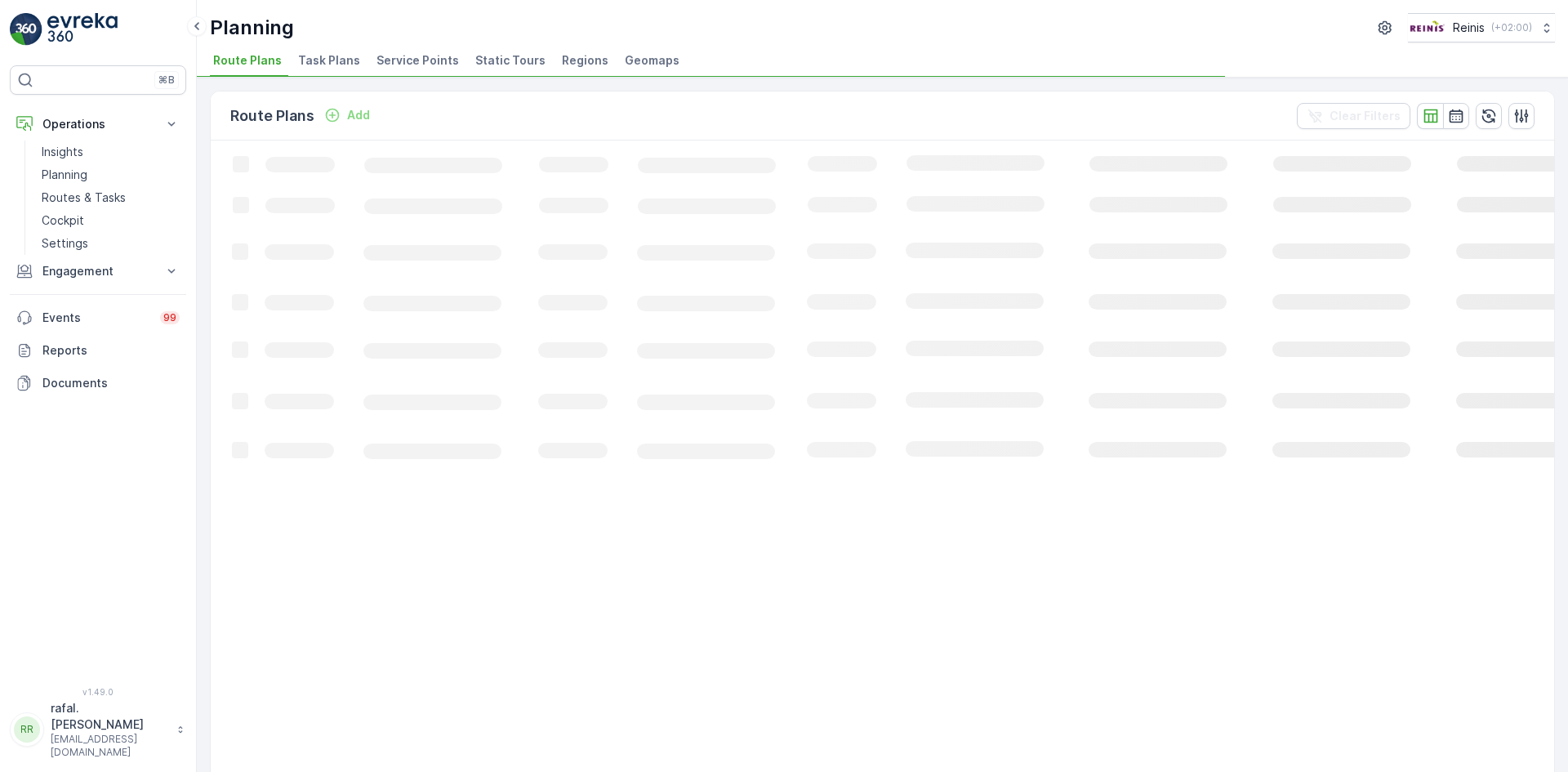
click at [489, 57] on span "Static Tours" at bounding box center [510, 60] width 70 height 16
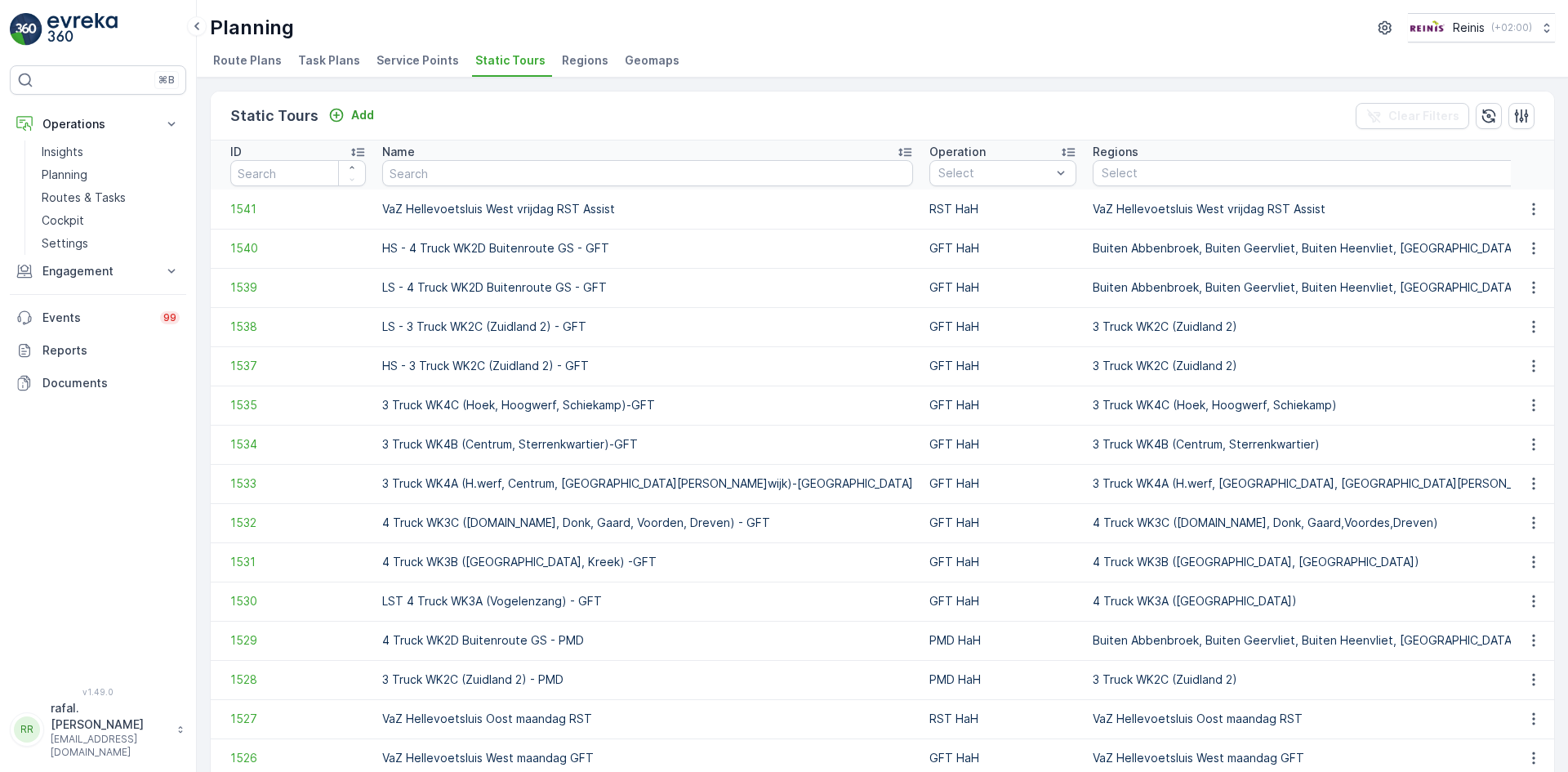
click at [423, 57] on span "Service Points" at bounding box center [418, 60] width 82 height 16
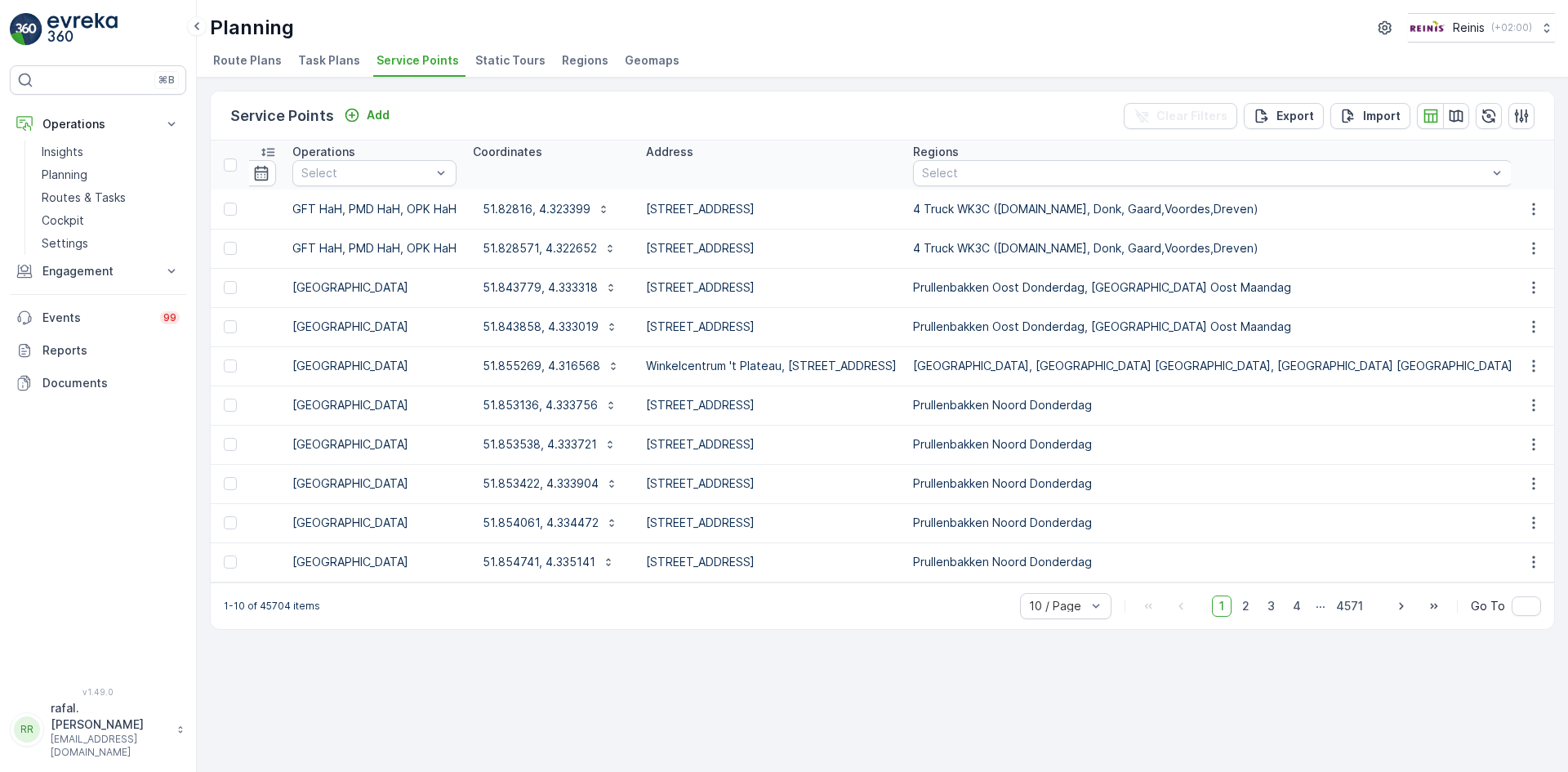
scroll to position [0, 1059]
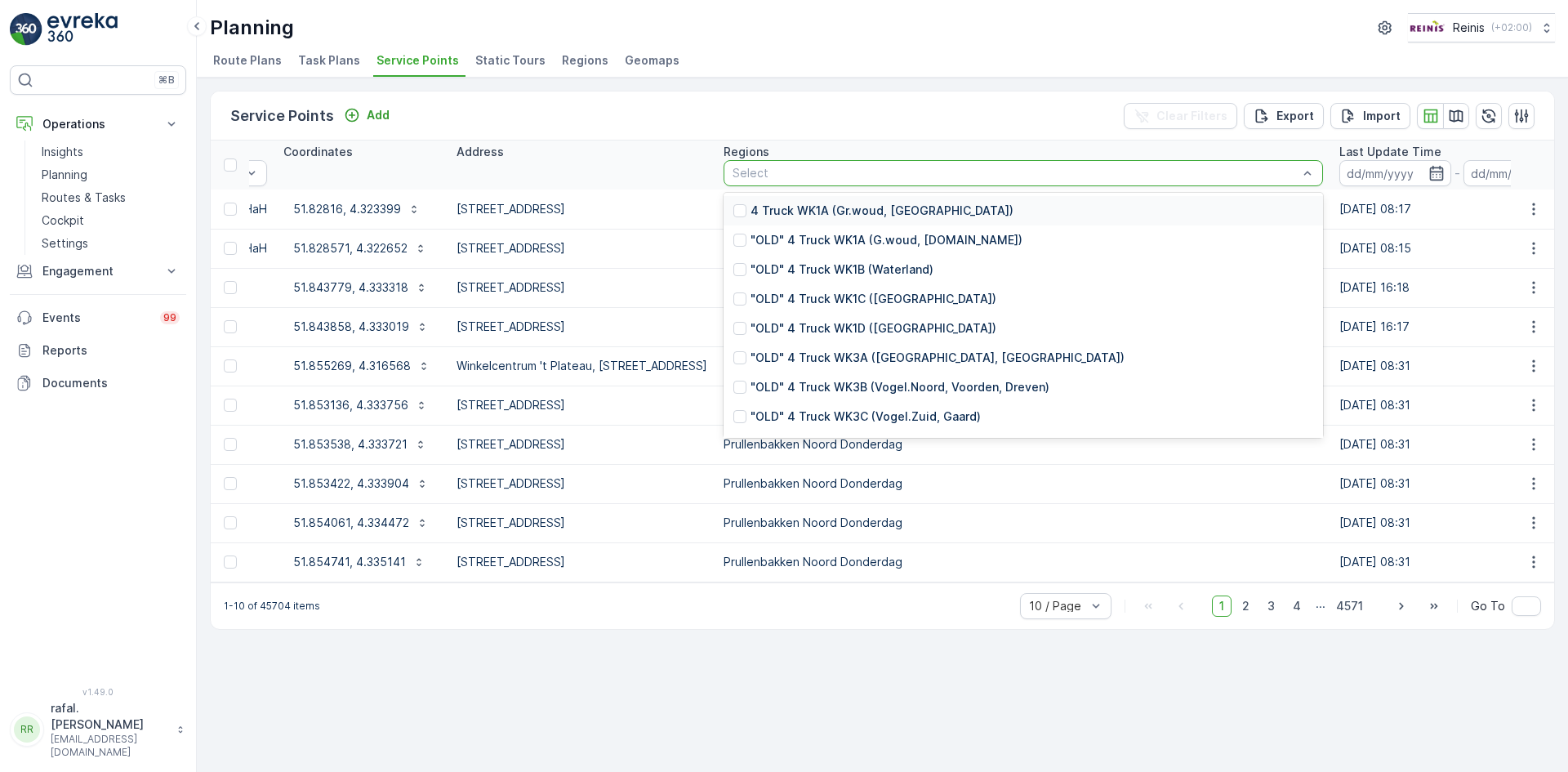
click at [1009, 167] on div at bounding box center [1015, 173] width 569 height 13
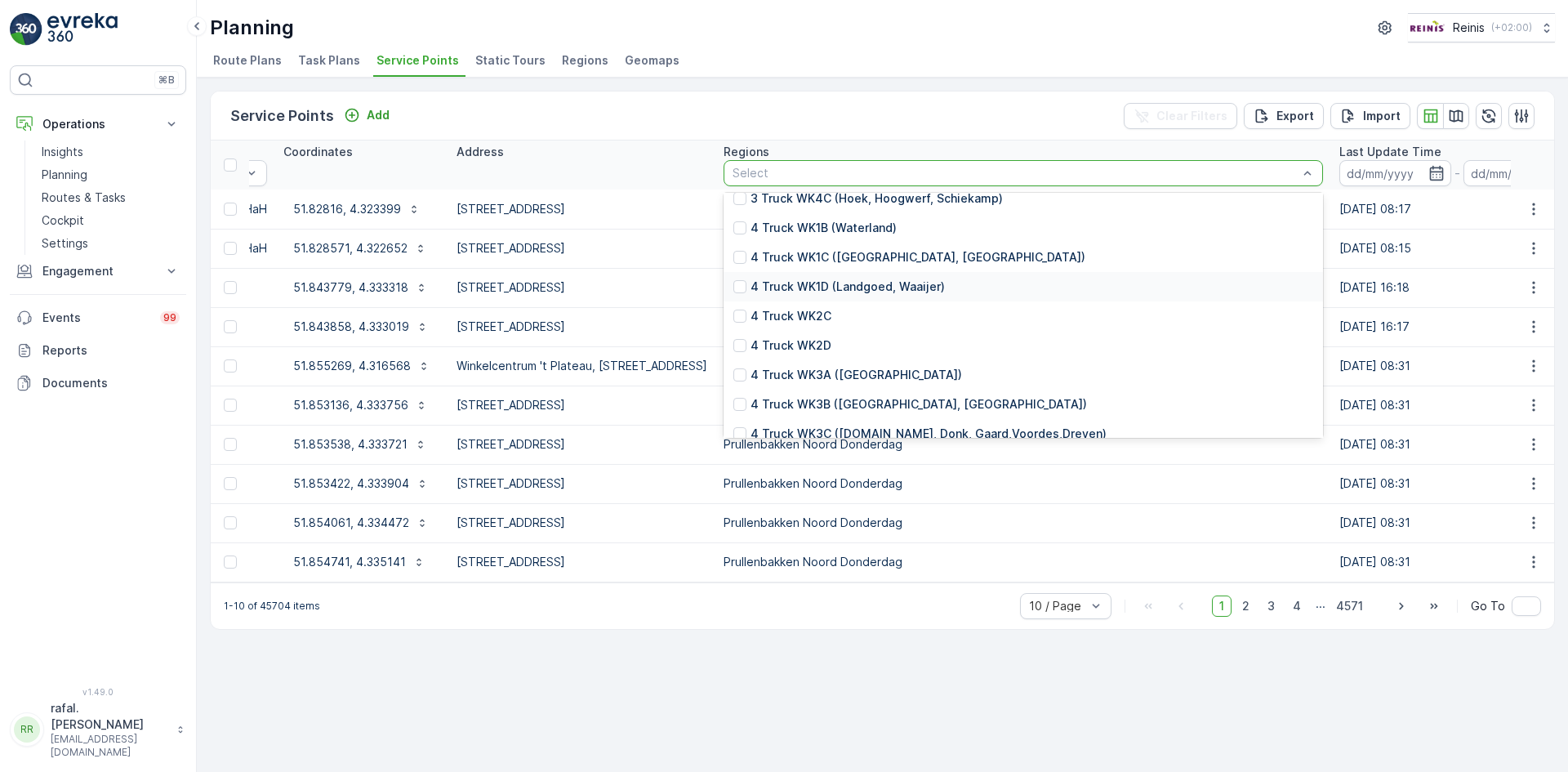
scroll to position [408, 0]
